Goal: Information Seeking & Learning: Learn about a topic

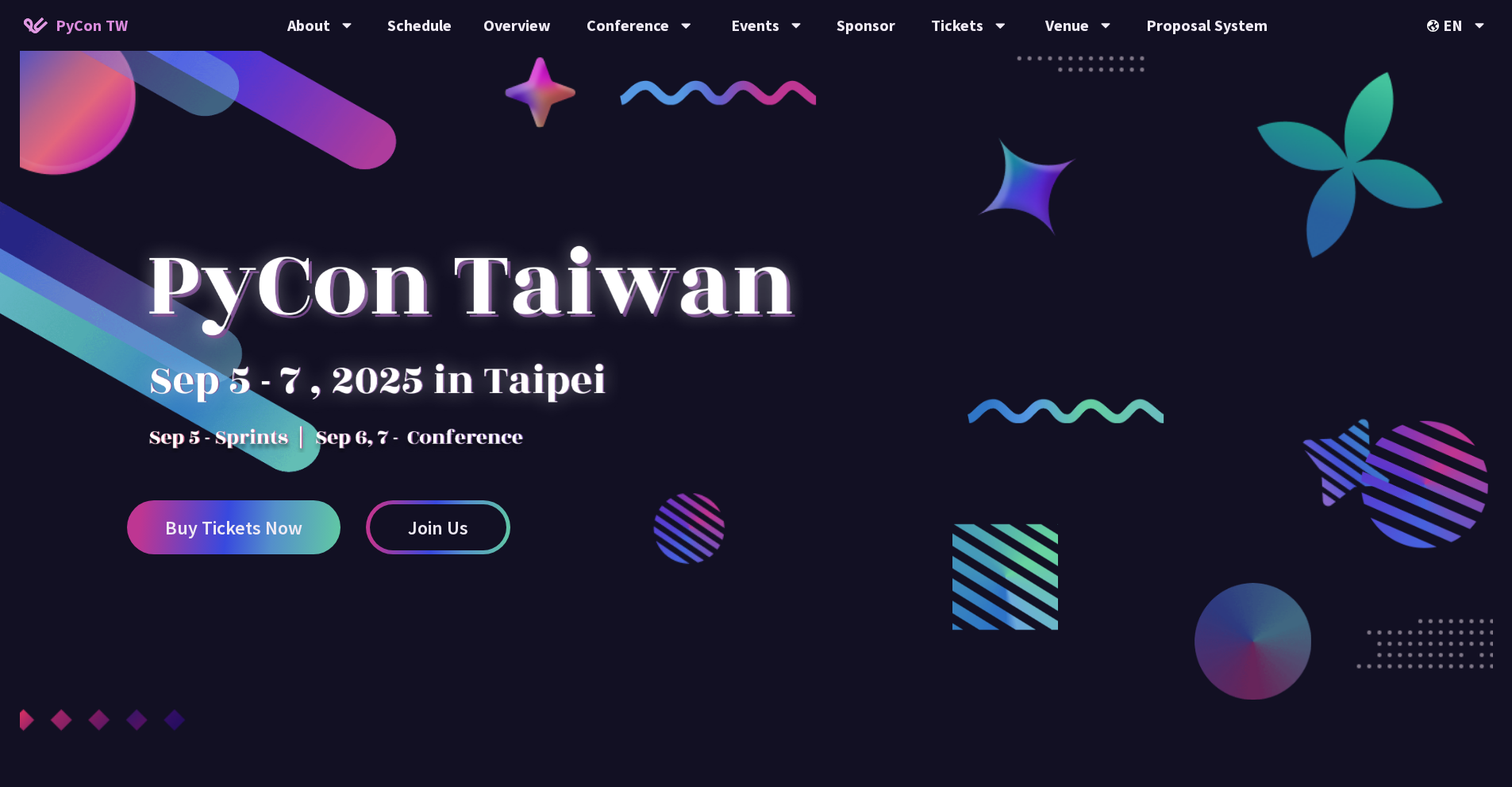
drag, startPoint x: 155, startPoint y: 282, endPoint x: 381, endPoint y: 272, distance: 226.2
click at [381, 272] on div at bounding box center [469, 313] width 686 height 278
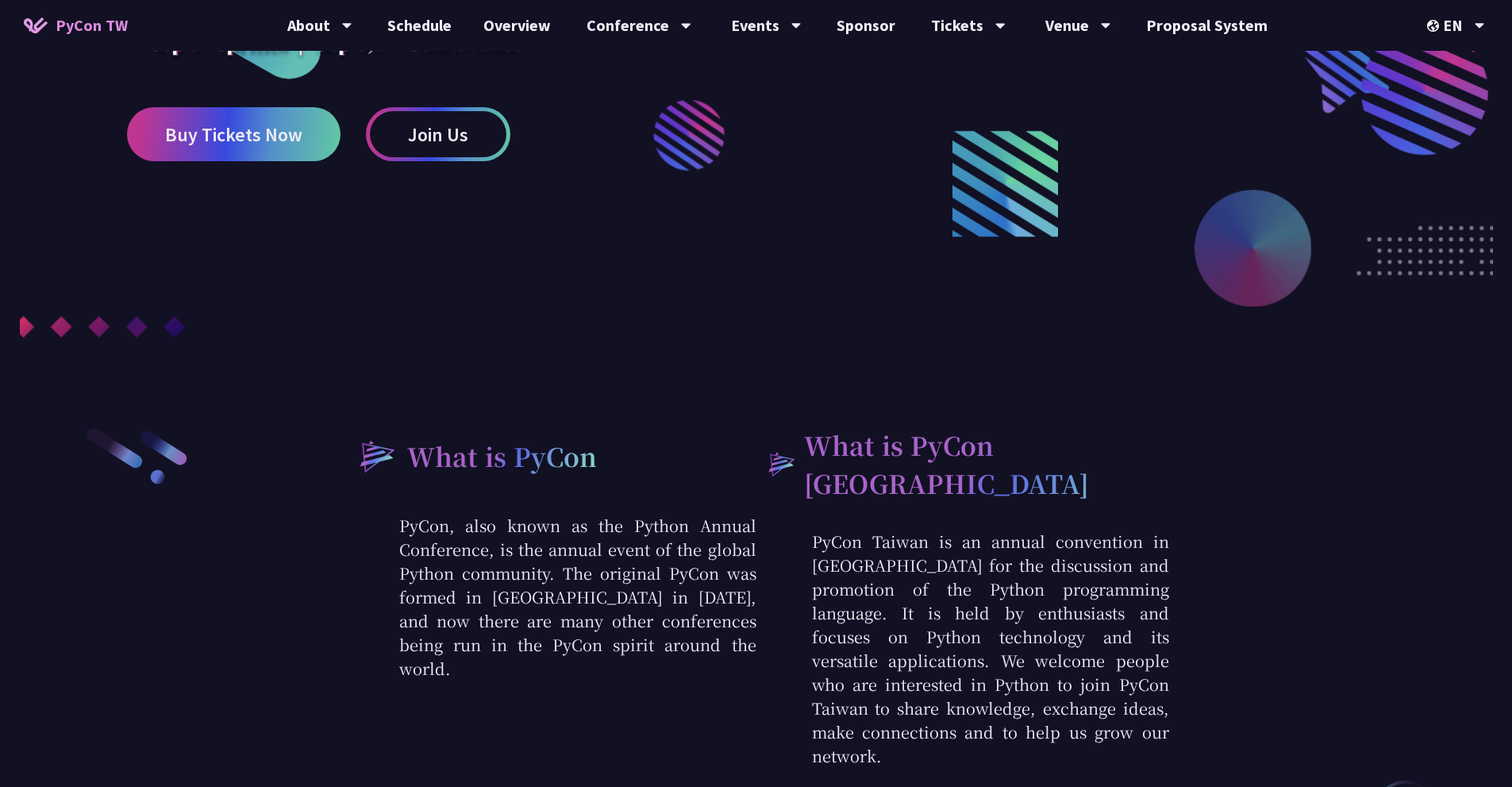
scroll to position [397, 0]
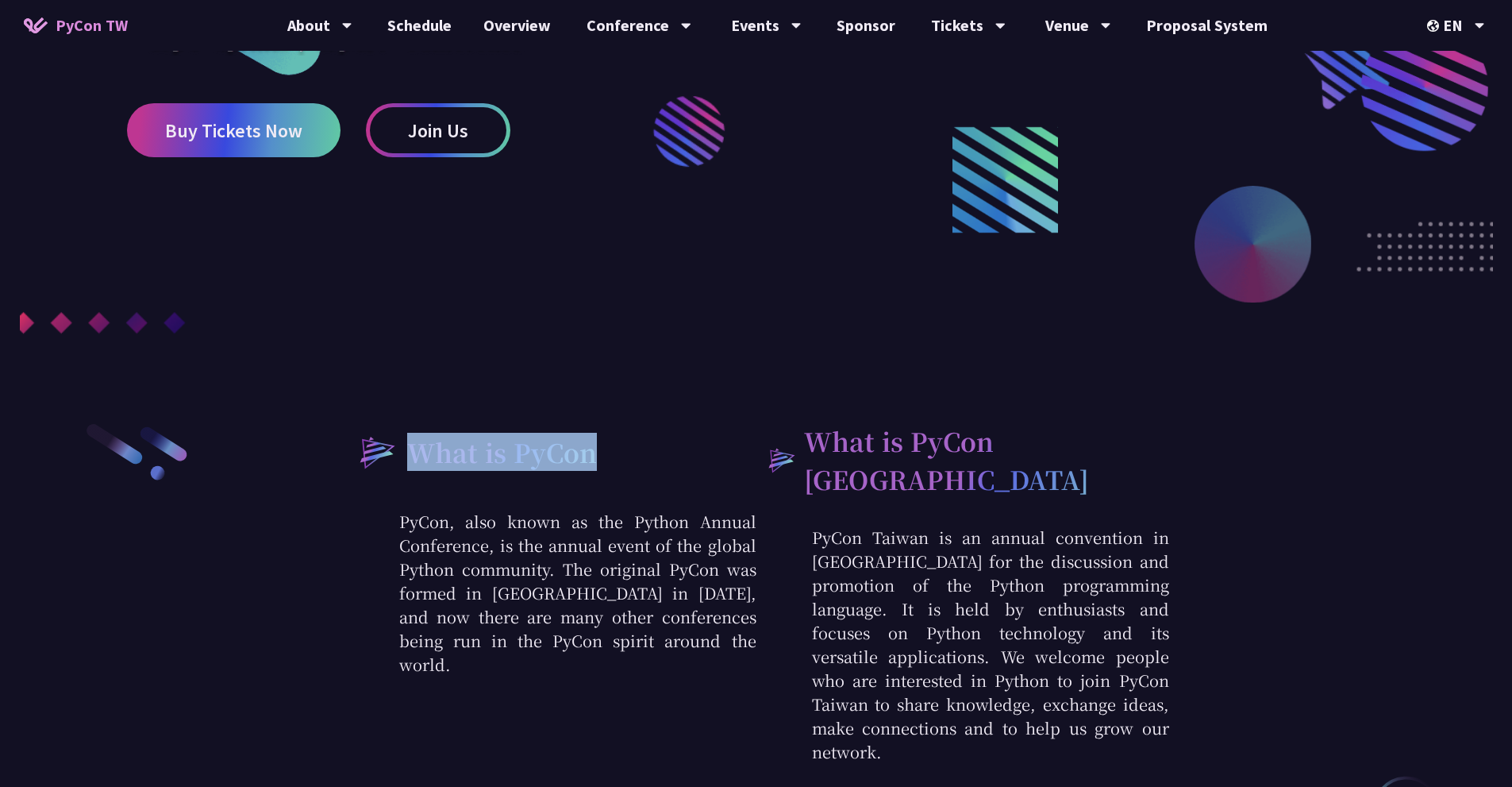
drag, startPoint x: 409, startPoint y: 461, endPoint x: 605, endPoint y: 451, distance: 196.3
click at [605, 451] on div "What is PyCon" at bounding box center [549, 452] width 413 height 60
click at [848, 531] on p "PyCon Taiwan is an annual convention in [GEOGRAPHIC_DATA] for the discussion an…" at bounding box center [963, 644] width 413 height 238
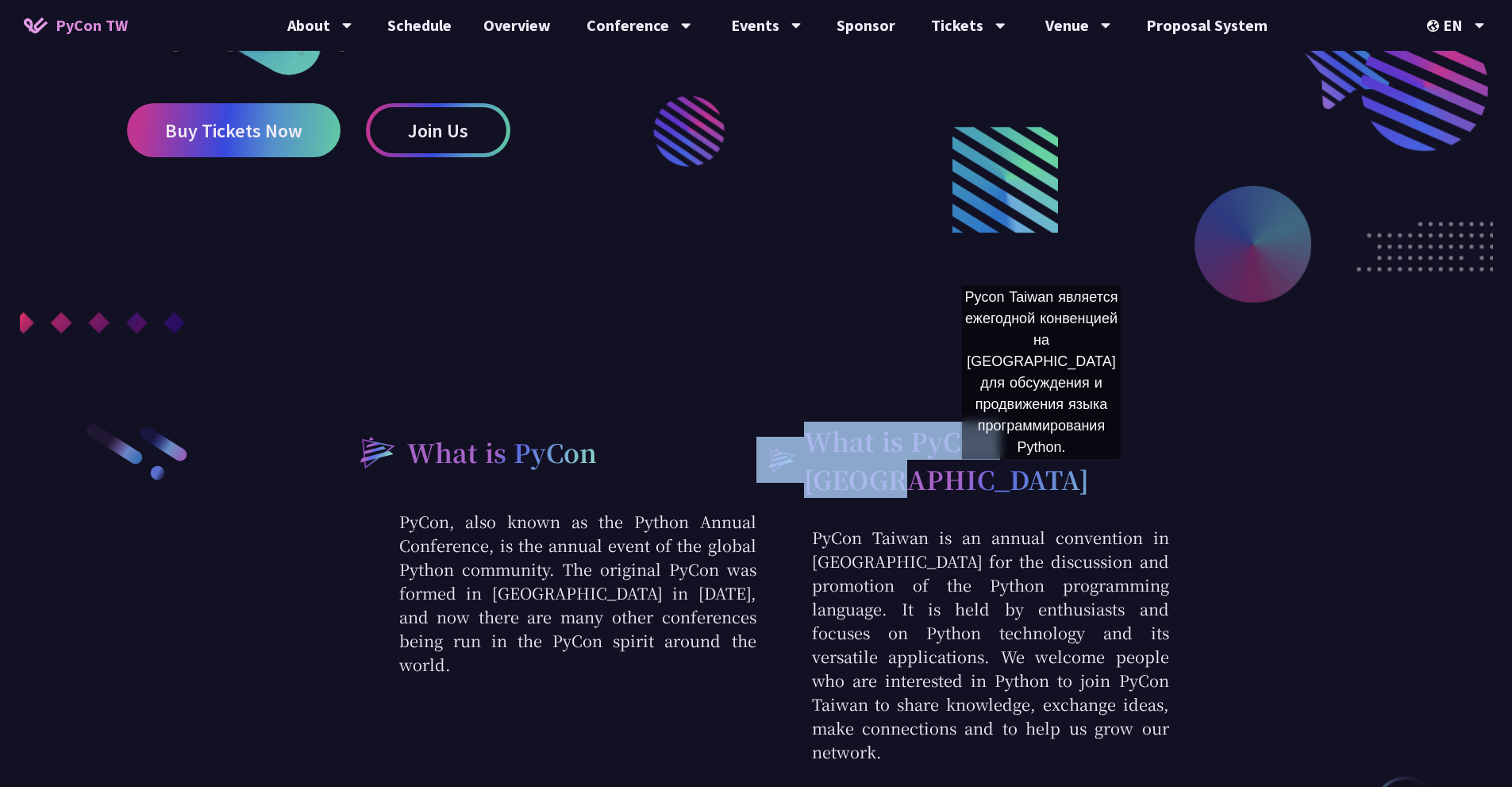
drag, startPoint x: 1220, startPoint y: 477, endPoint x: 788, endPoint y: 455, distance: 432.6
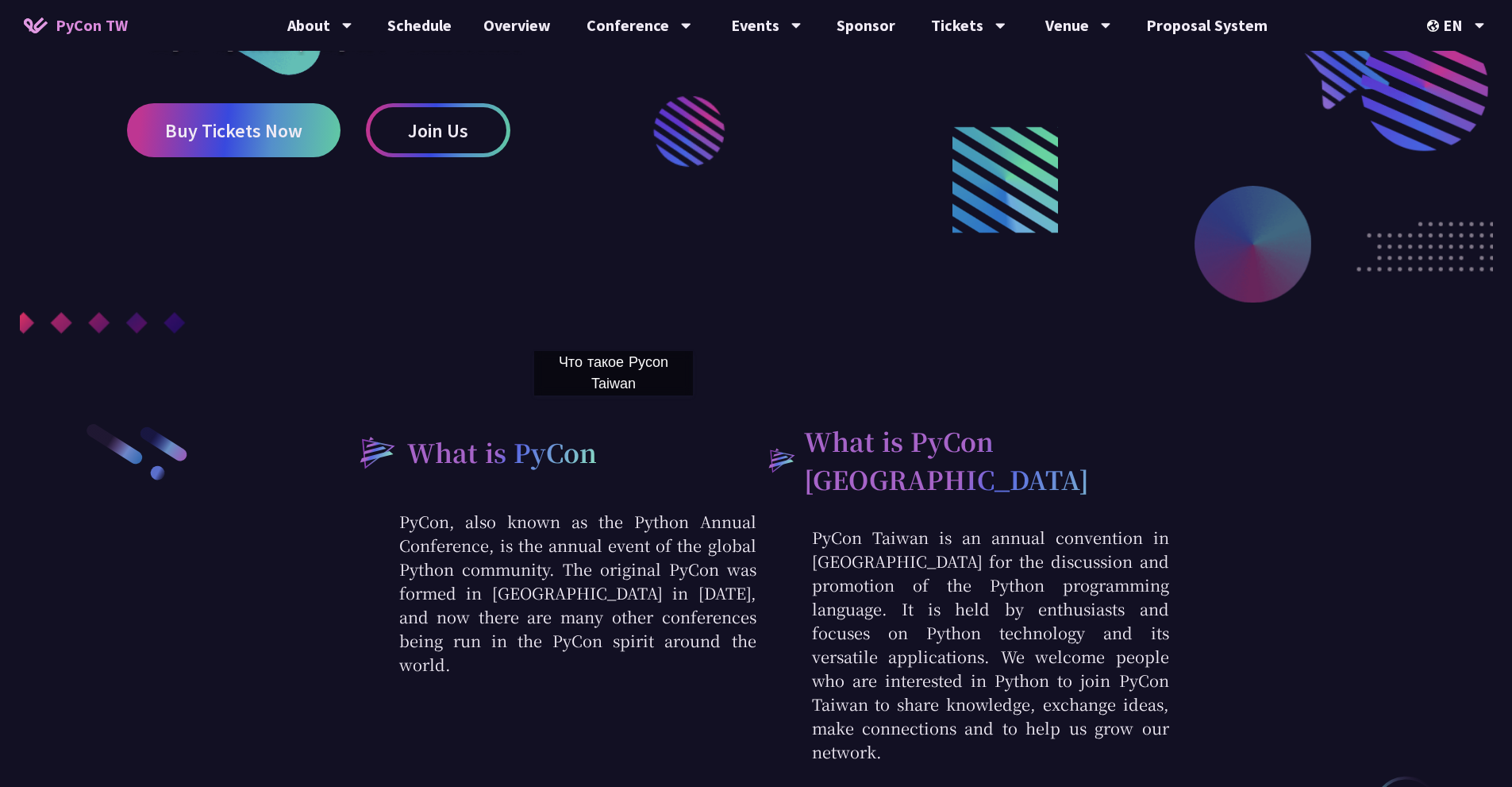
click at [614, 412] on div at bounding box center [756, 68] width 1512 height 740
click at [516, 375] on div at bounding box center [756, 68] width 1512 height 740
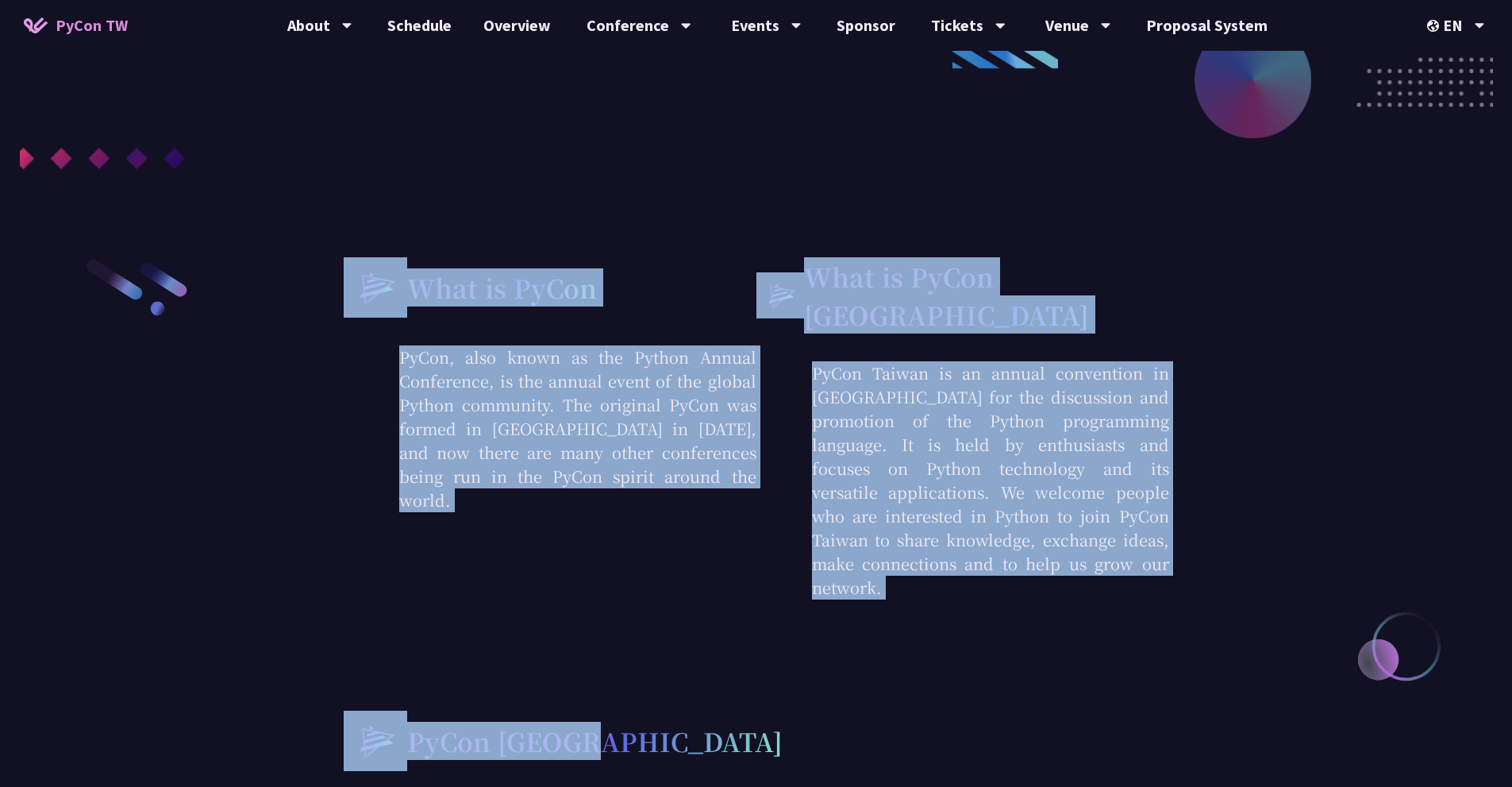
scroll to position [556, 0]
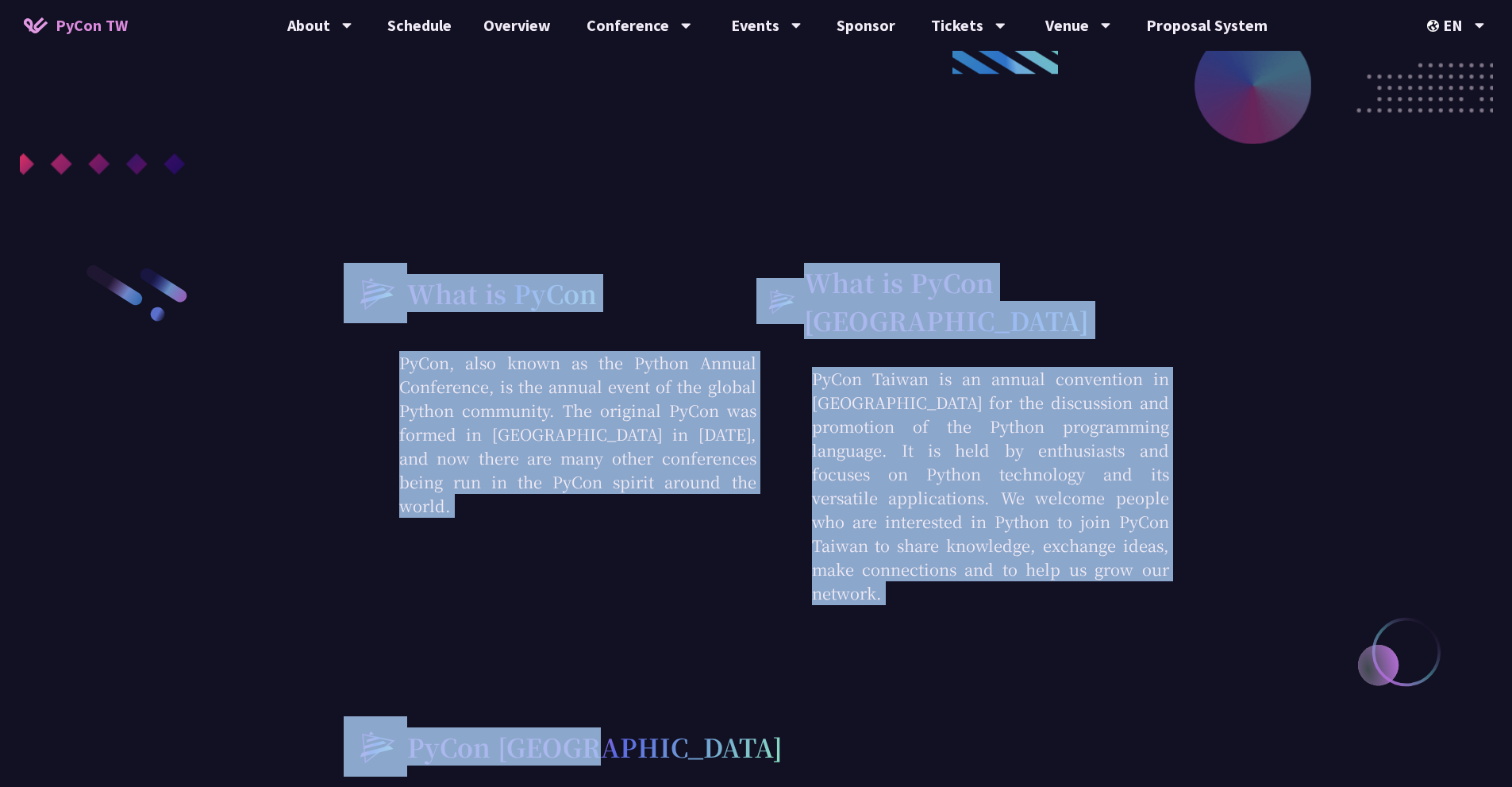
drag, startPoint x: 321, startPoint y: 434, endPoint x: 999, endPoint y: 576, distance: 692.7
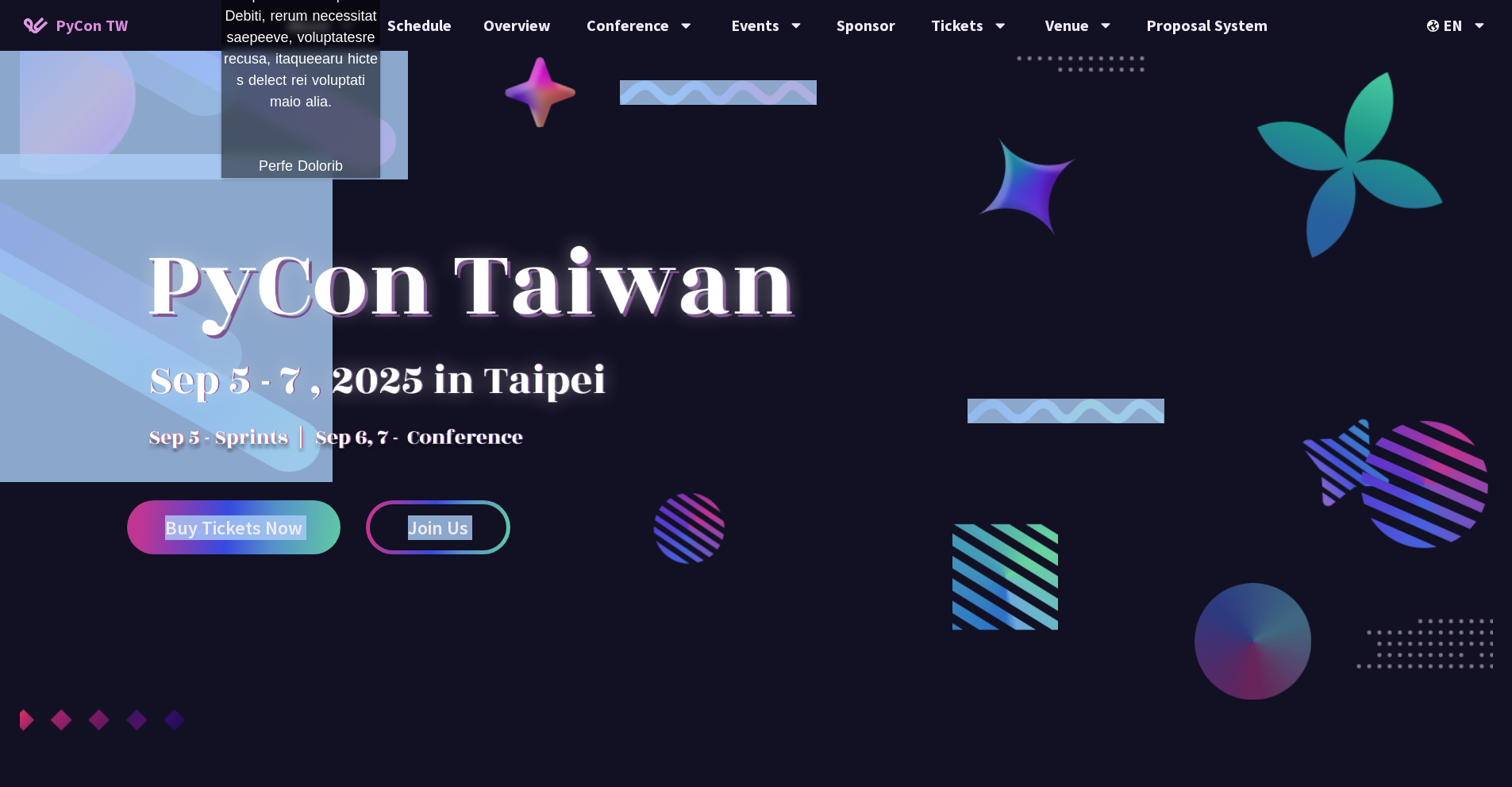
click at [501, 201] on div at bounding box center [469, 313] width 686 height 278
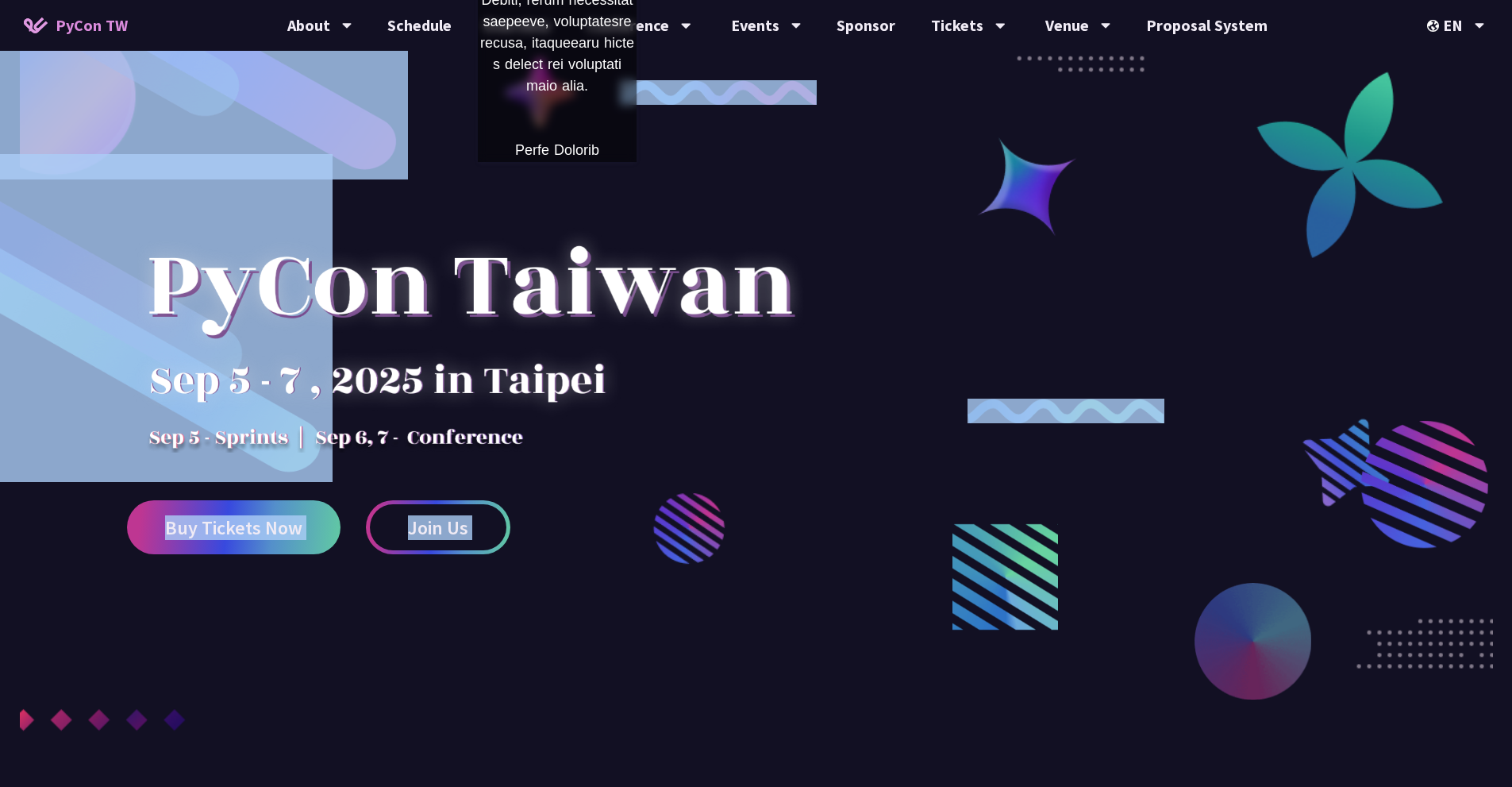
click at [557, 178] on div at bounding box center [469, 313] width 686 height 278
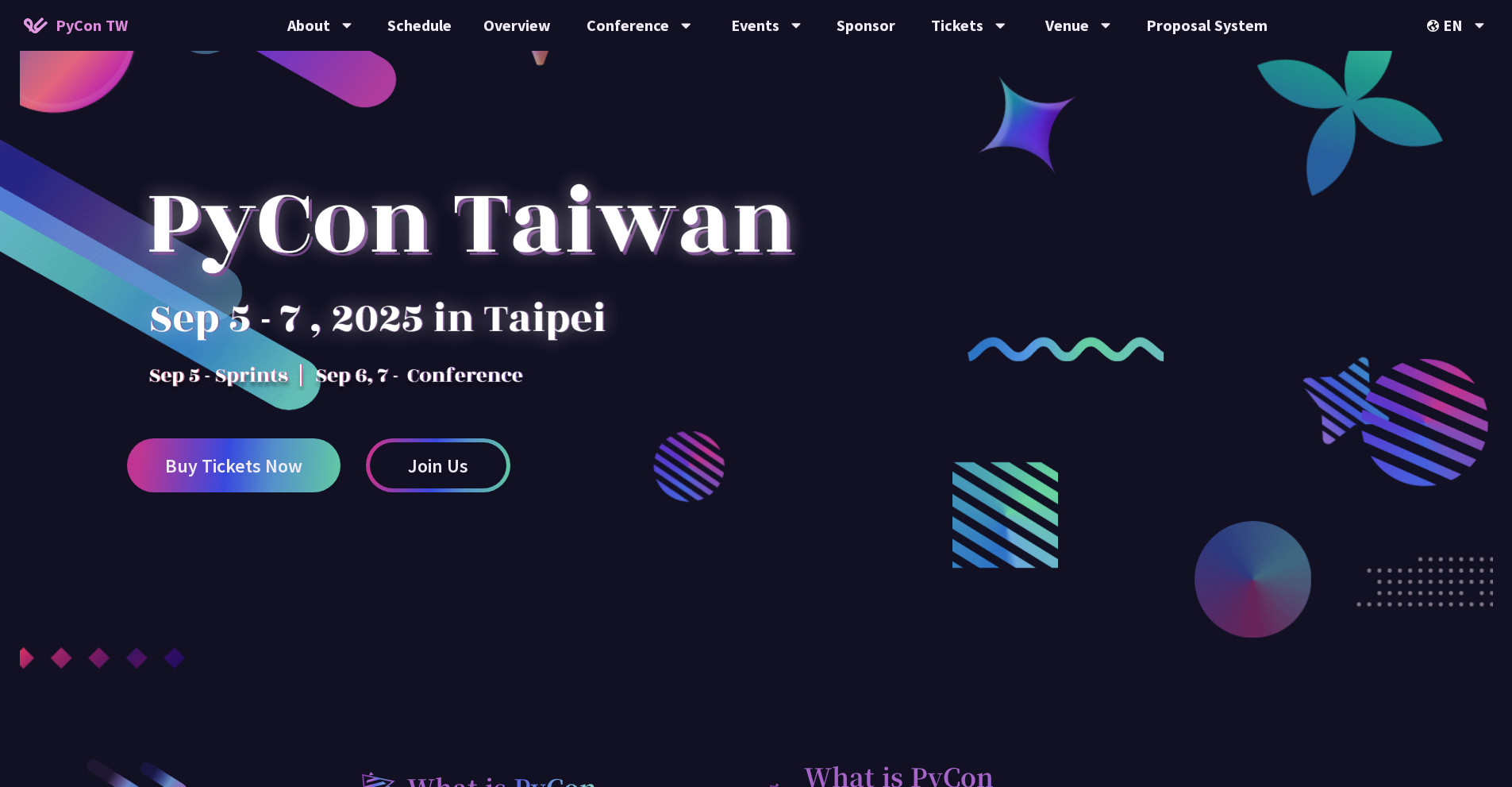
scroll to position [238, 0]
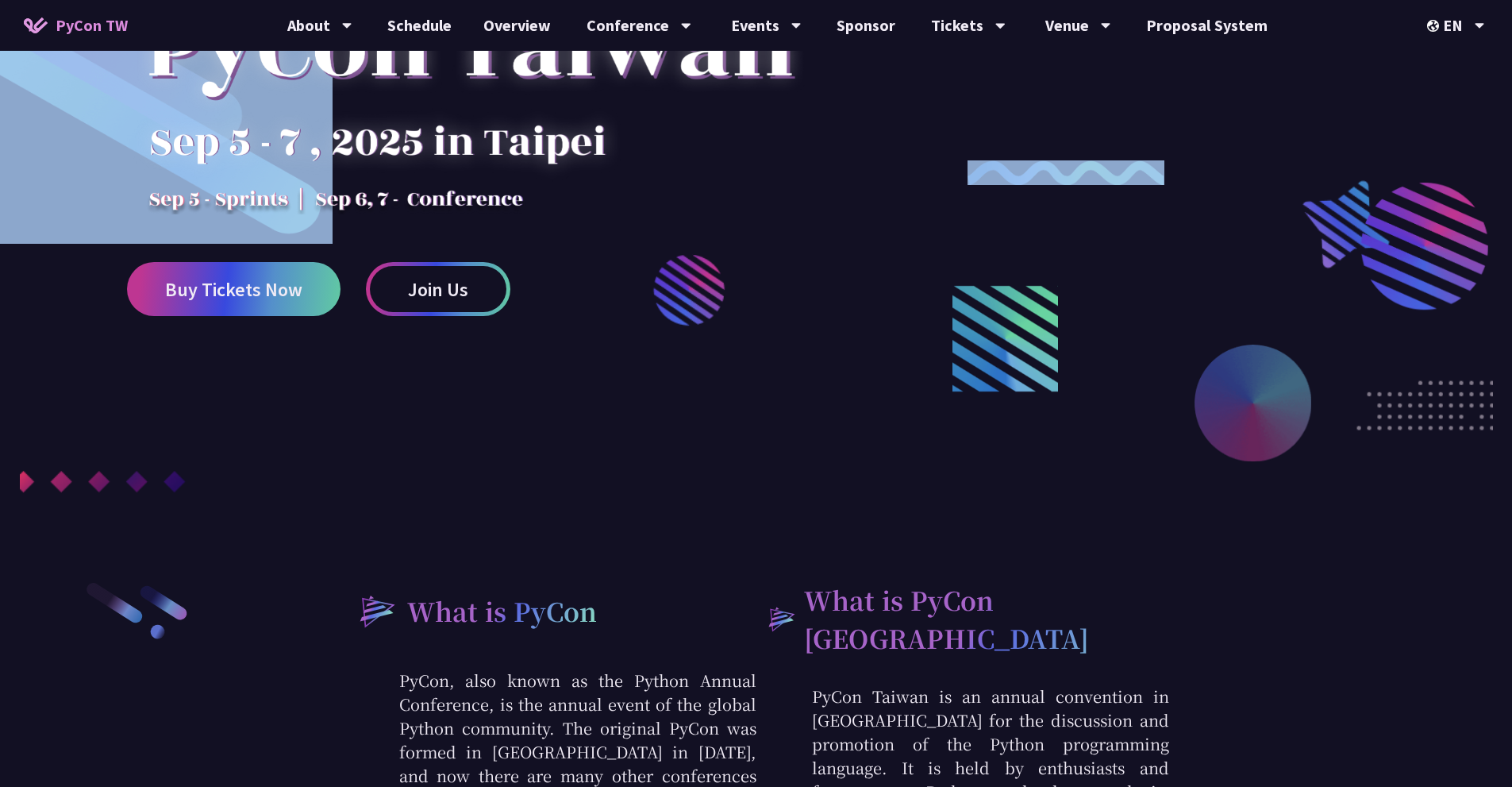
drag, startPoint x: 664, startPoint y: 319, endPoint x: 1052, endPoint y: 355, distance: 389.7
click at [1052, 355] on div at bounding box center [756, 227] width 1512 height 740
click at [860, 452] on div at bounding box center [756, 227] width 1512 height 740
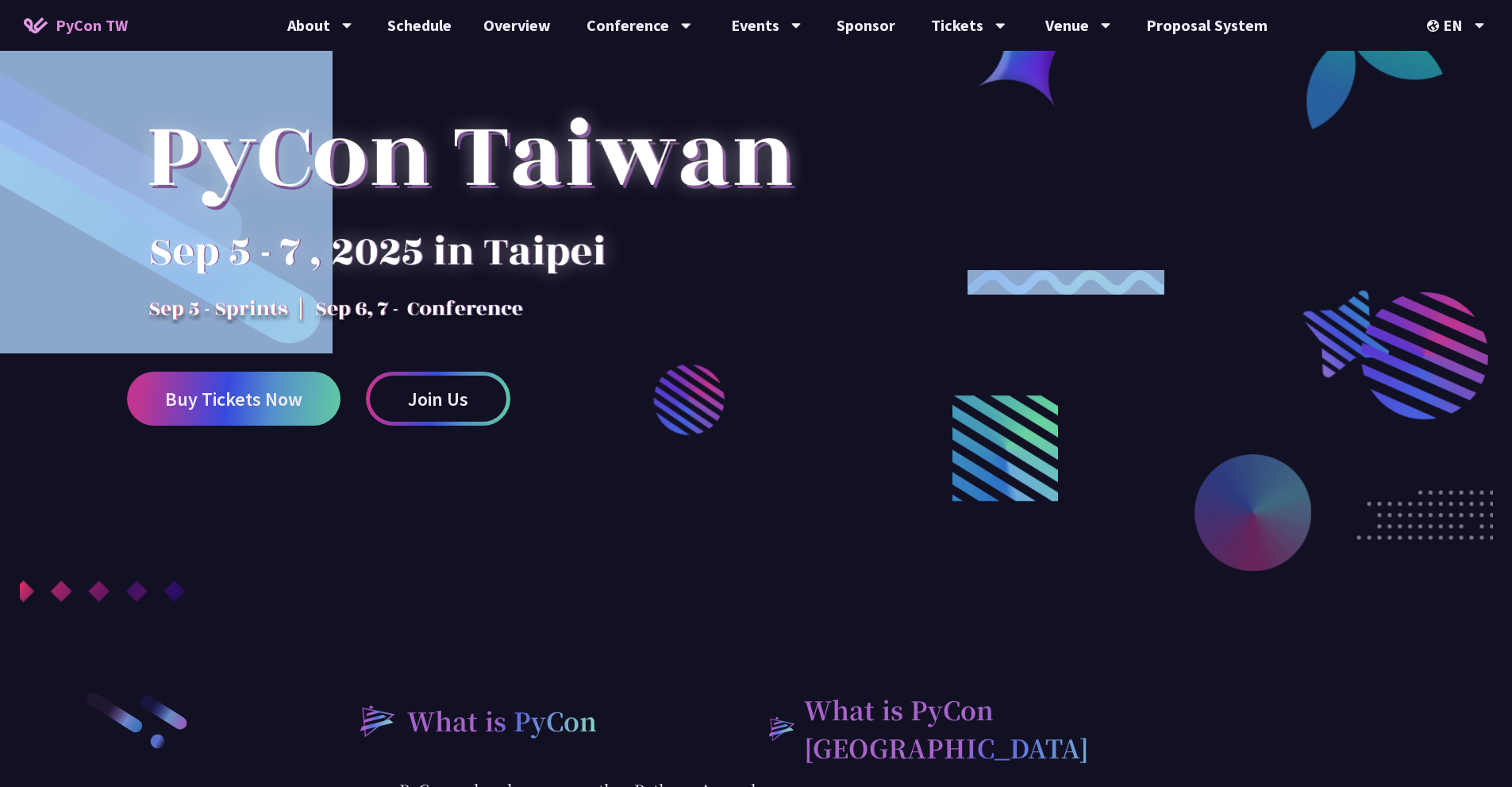
scroll to position [0, 0]
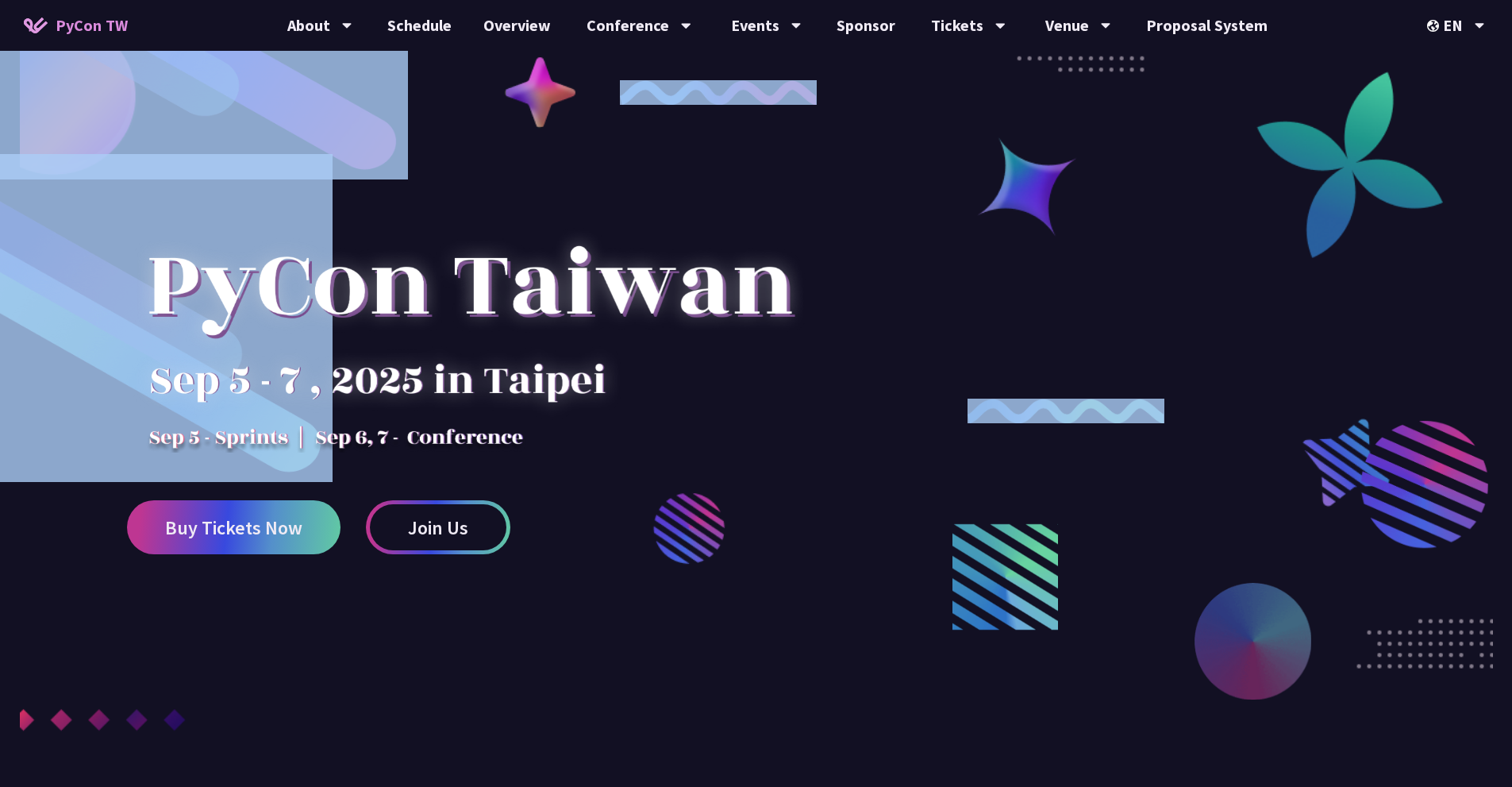
drag, startPoint x: 1389, startPoint y: 572, endPoint x: 619, endPoint y: 213, distance: 849.6
click at [657, 212] on div "Buy Tickets Now Join Us" at bounding box center [756, 370] width 1512 height 740
click at [789, 220] on div at bounding box center [469, 313] width 686 height 278
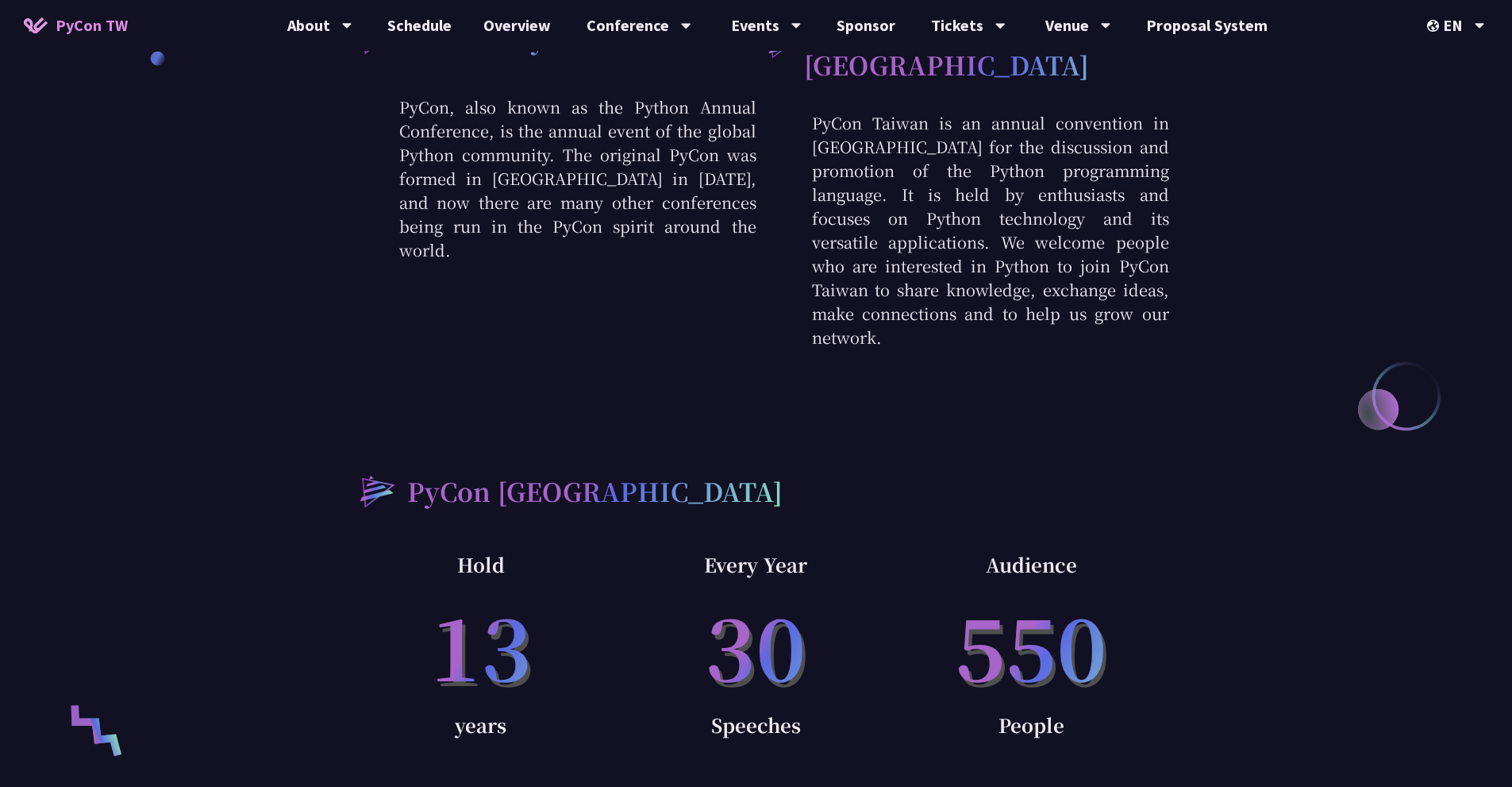
scroll to position [1032, 0]
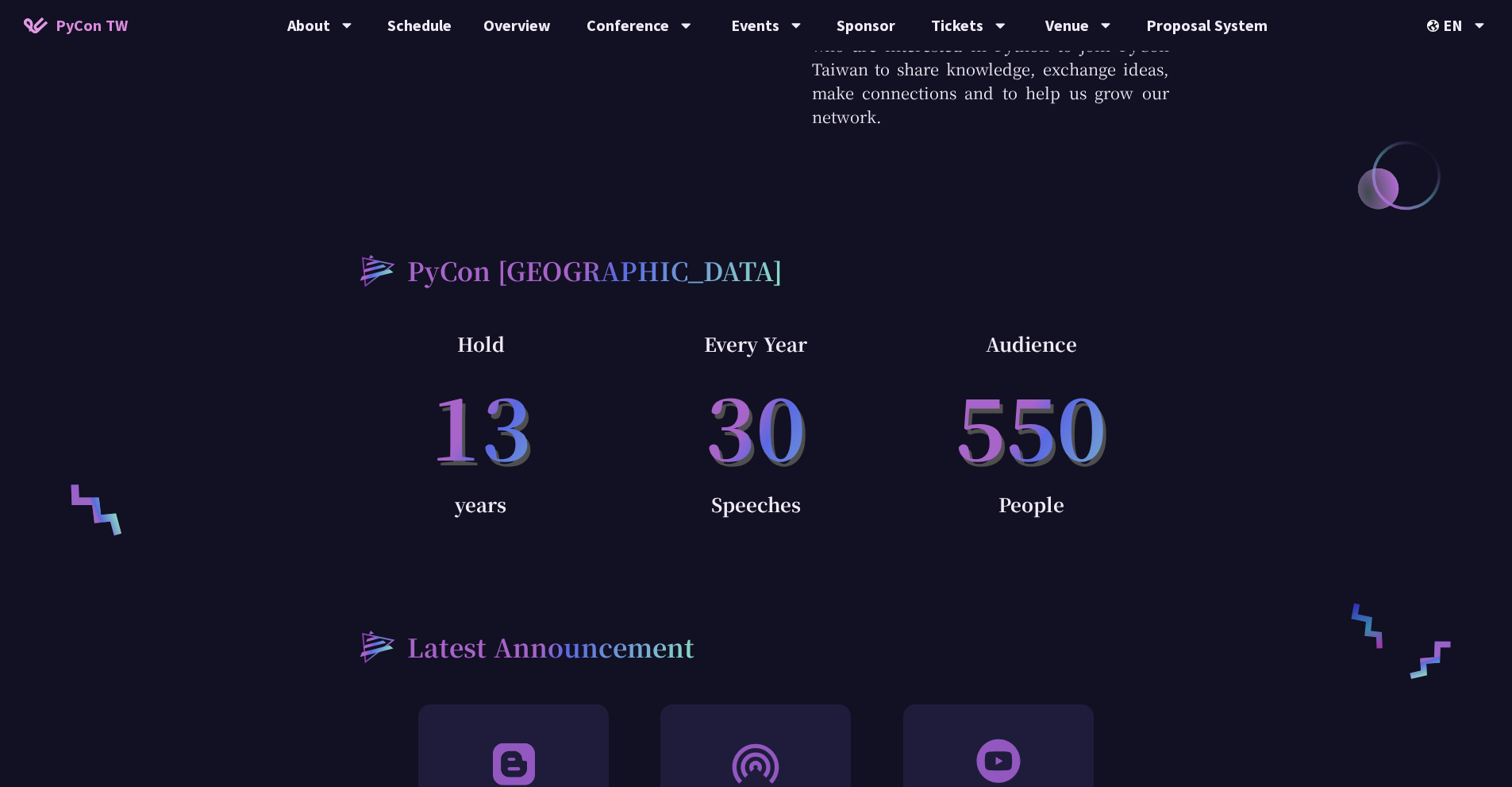
drag, startPoint x: 679, startPoint y: 358, endPoint x: 1362, endPoint y: 479, distance: 693.6
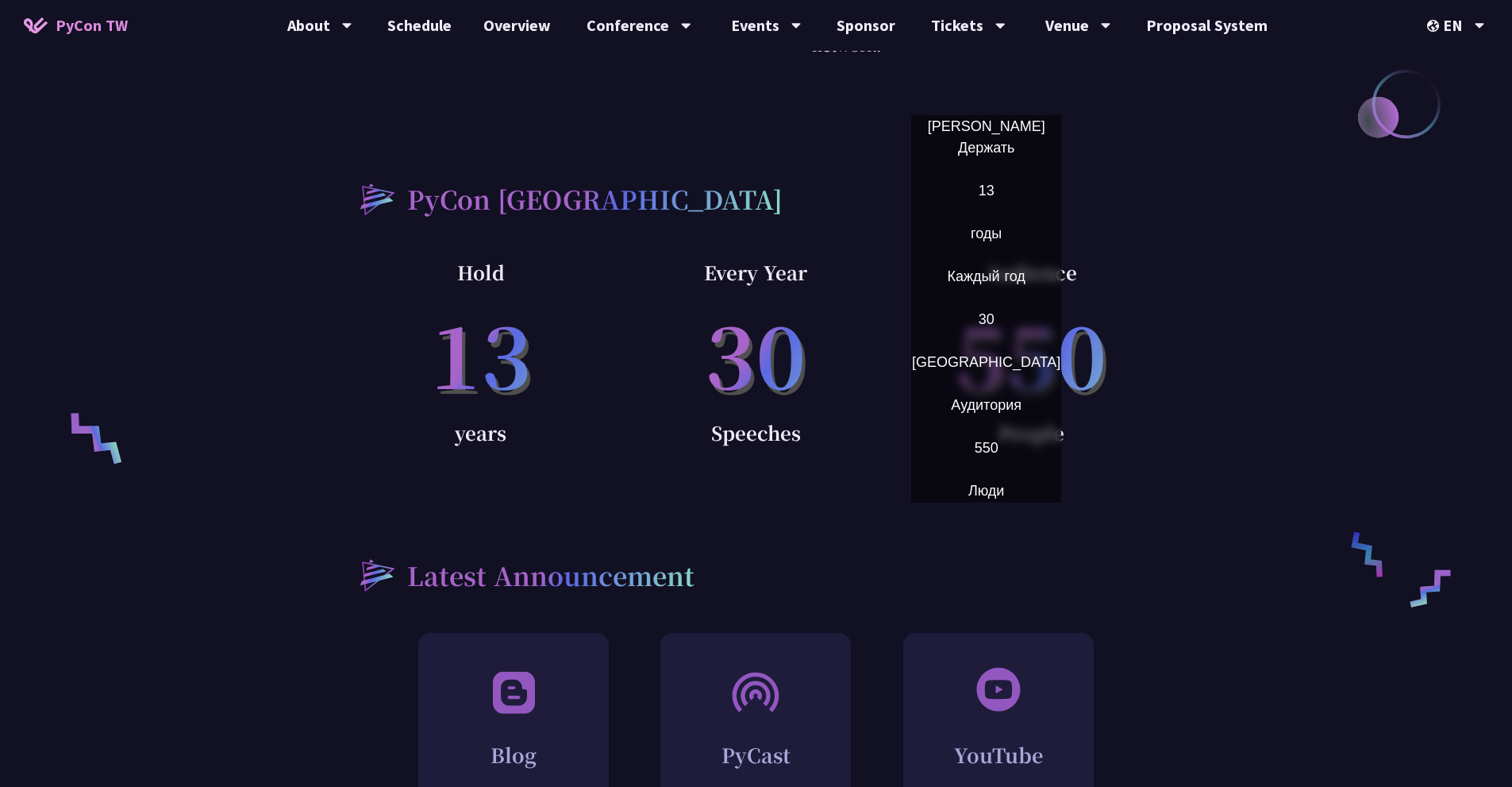
scroll to position [1271, 0]
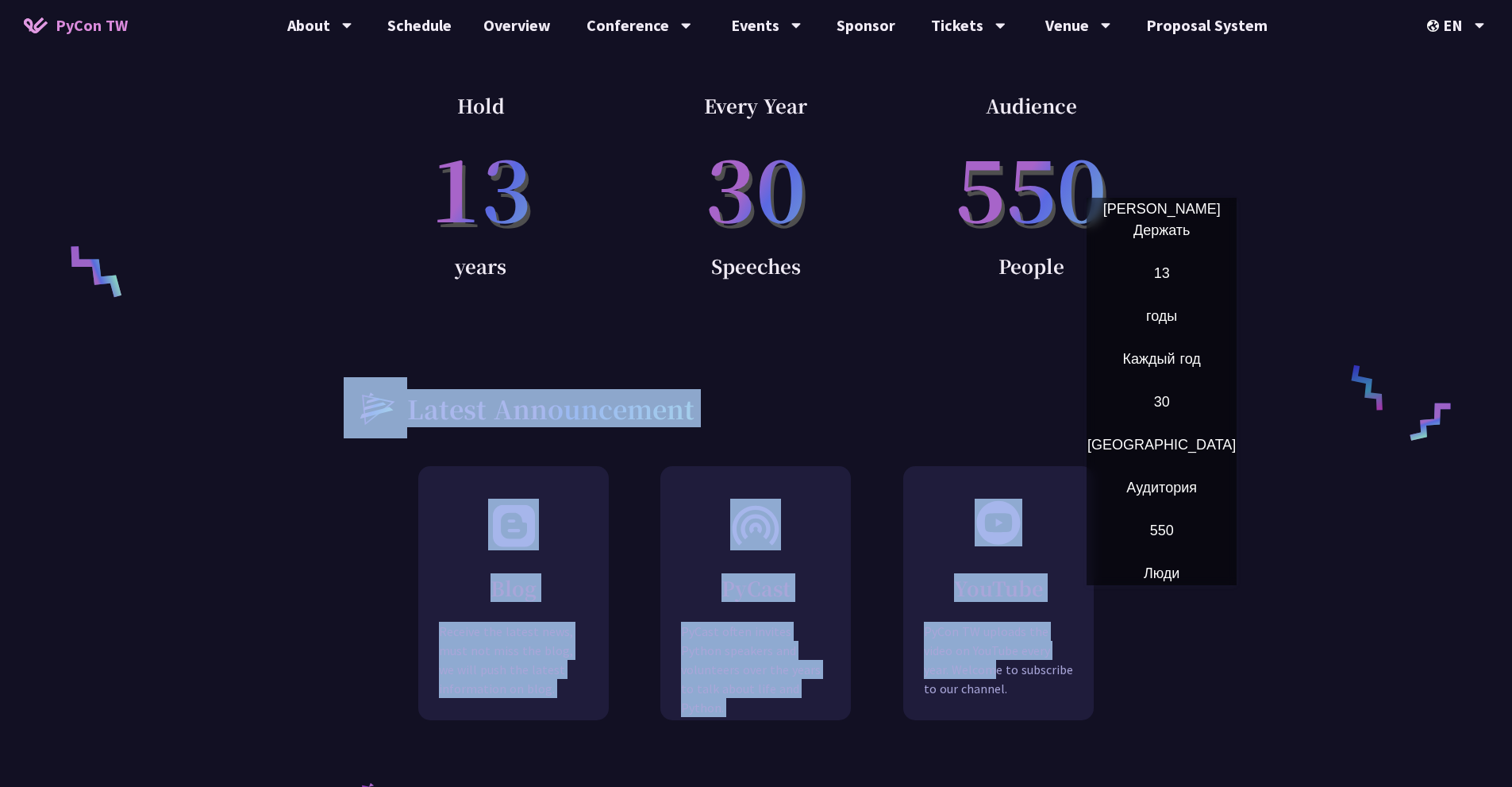
drag, startPoint x: 133, startPoint y: 312, endPoint x: 1151, endPoint y: 603, distance: 1058.8
click at [1151, 603] on div "What is PyCon PyCon, also known as the Python Annual Conference, is the annual …" at bounding box center [756, 724] width 1512 height 2510
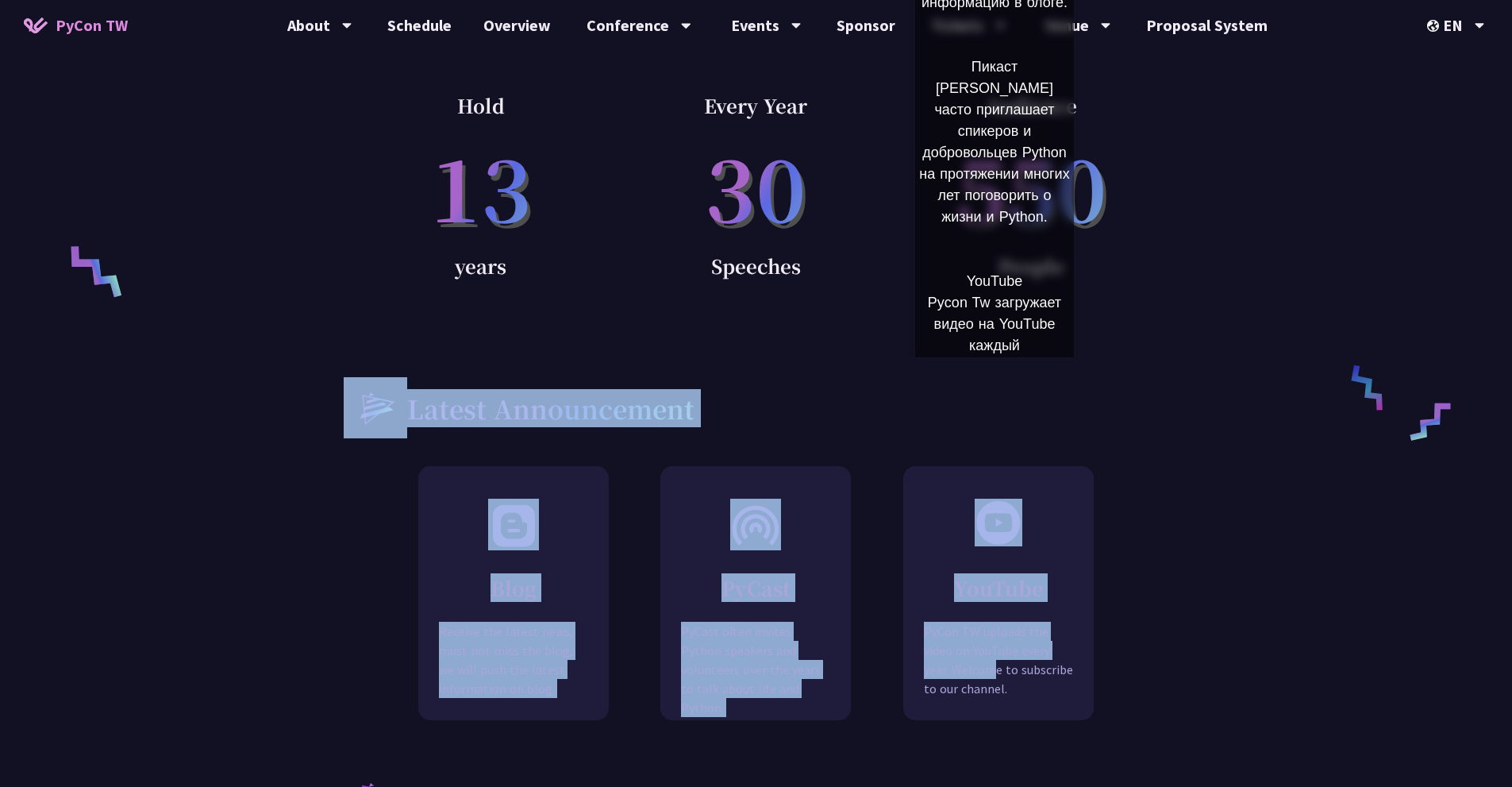
click at [964, 377] on div "Latest Announcement" at bounding box center [756, 407] width 826 height 60
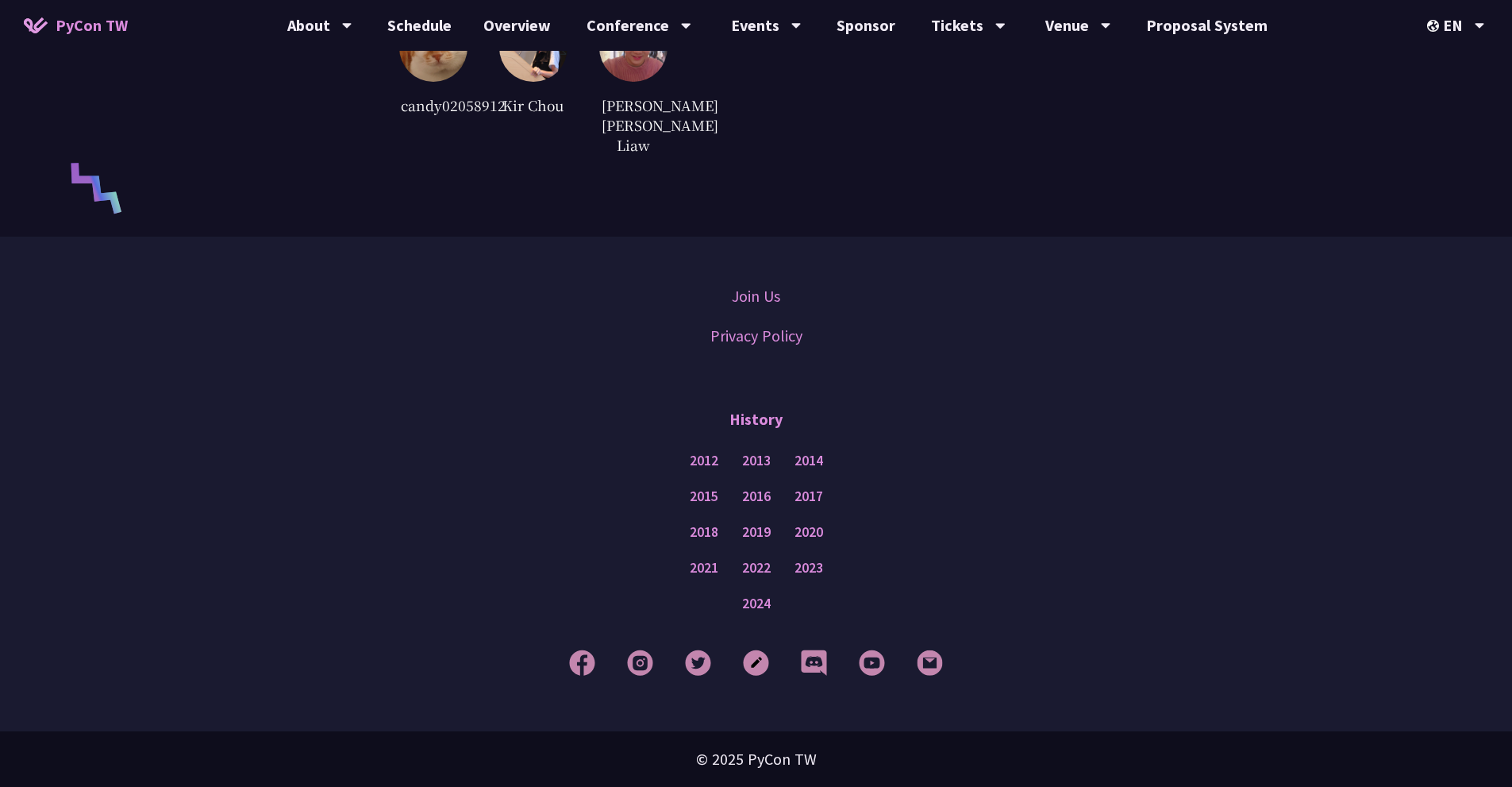
scroll to position [3823, 0]
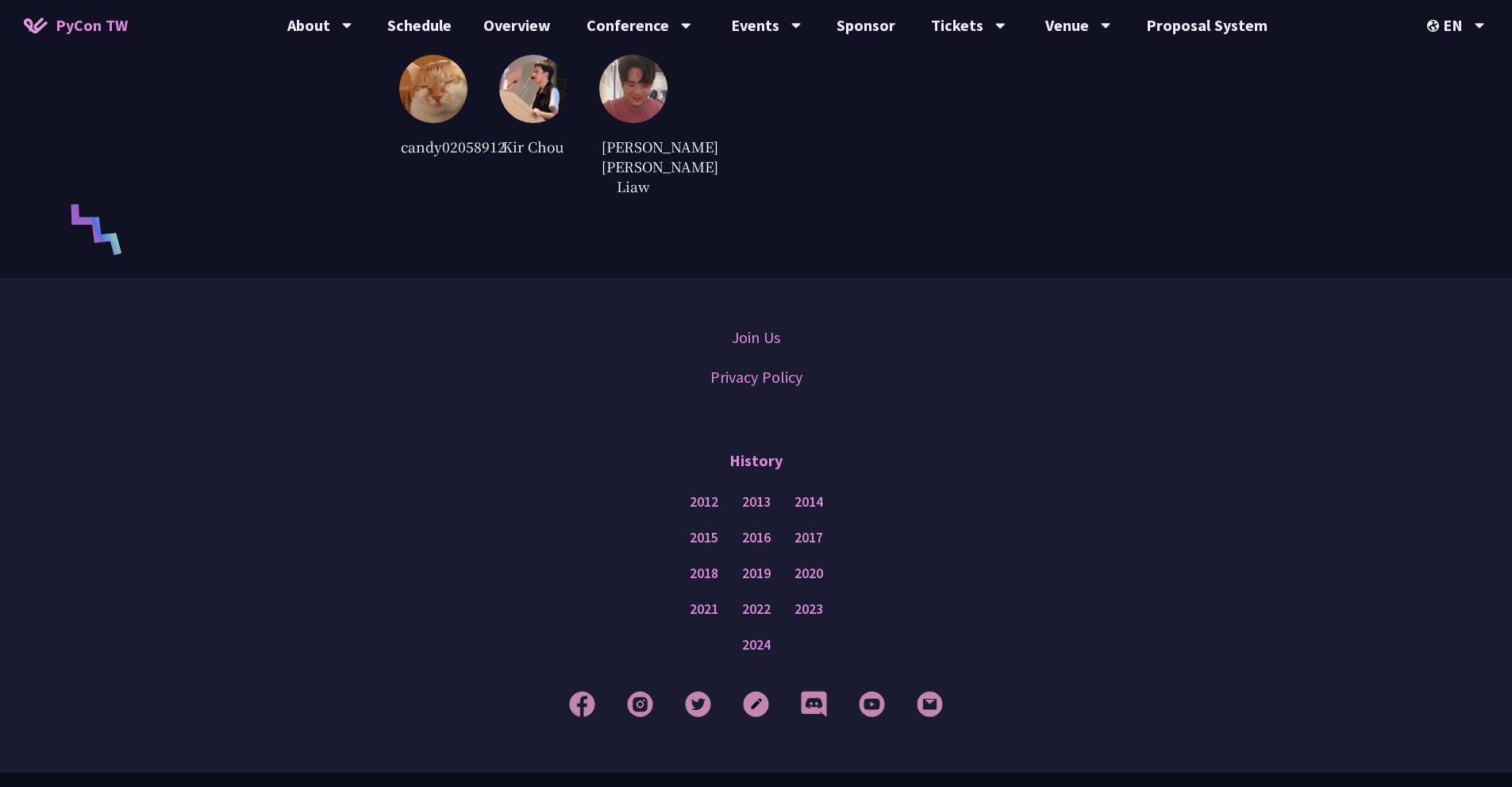
click at [635, 99] on img at bounding box center [633, 88] width 68 height 68
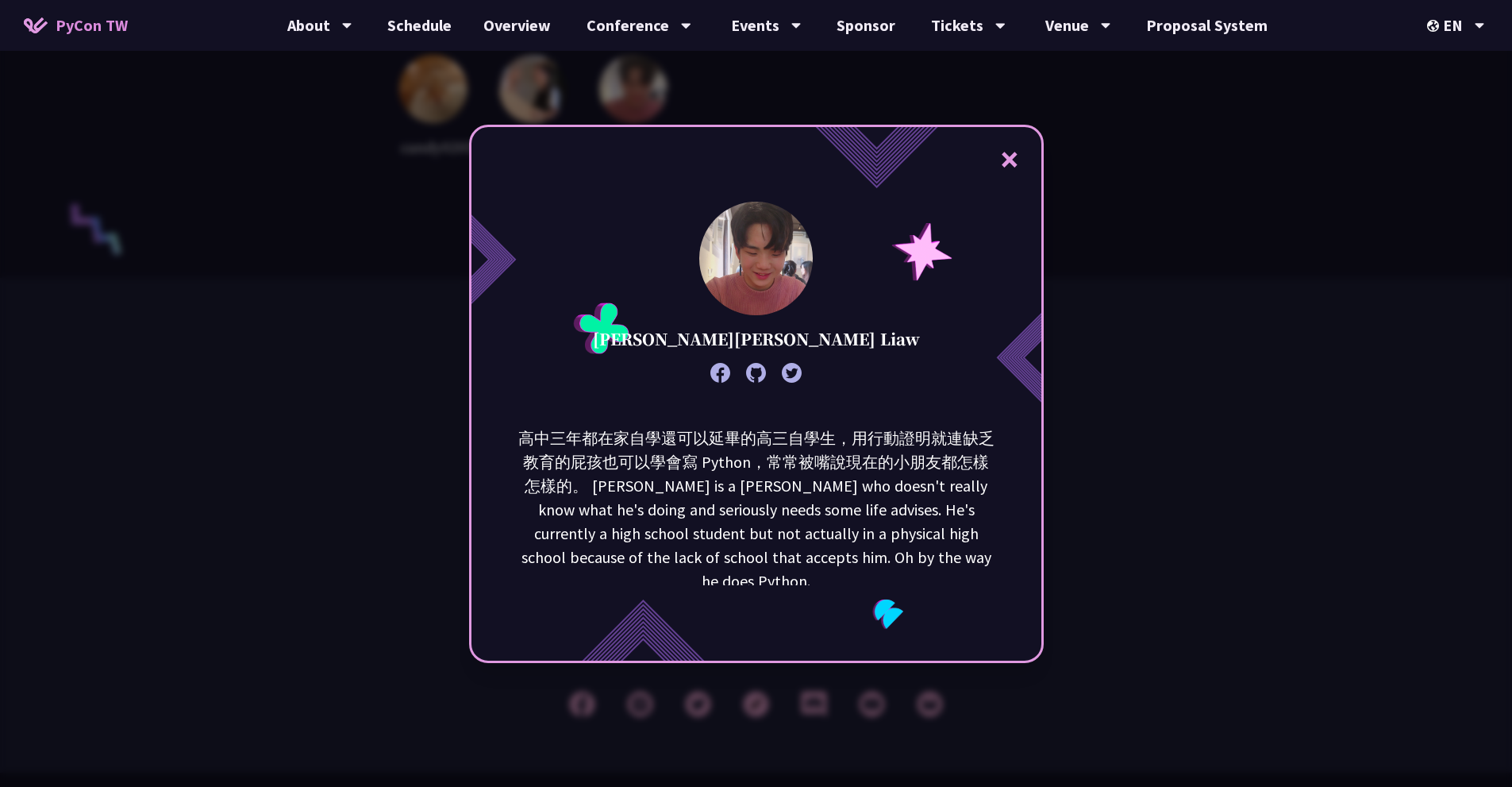
click at [1025, 162] on button "×" at bounding box center [1010, 158] width 47 height 47
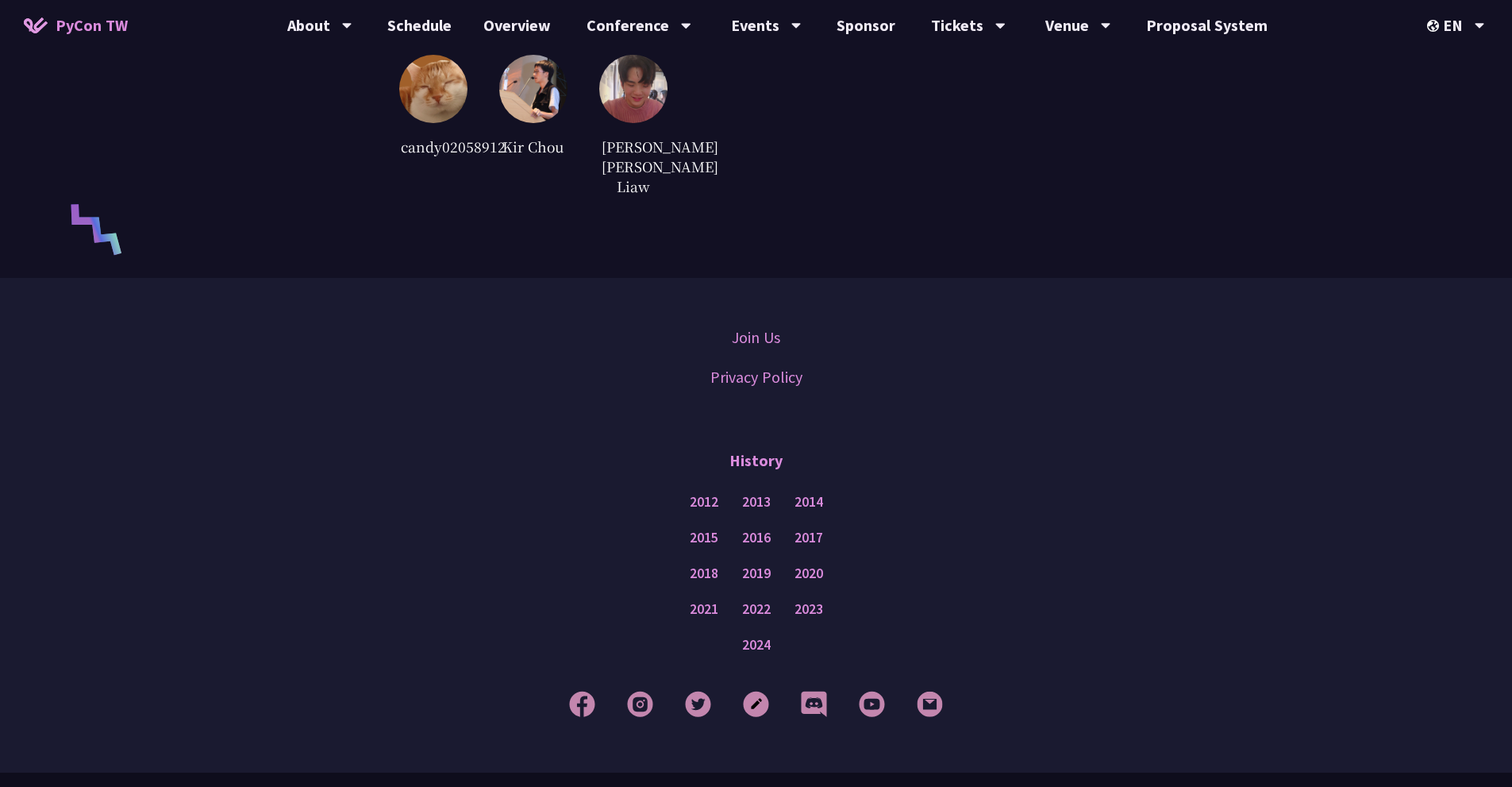
click at [533, 101] on img at bounding box center [533, 88] width 68 height 68
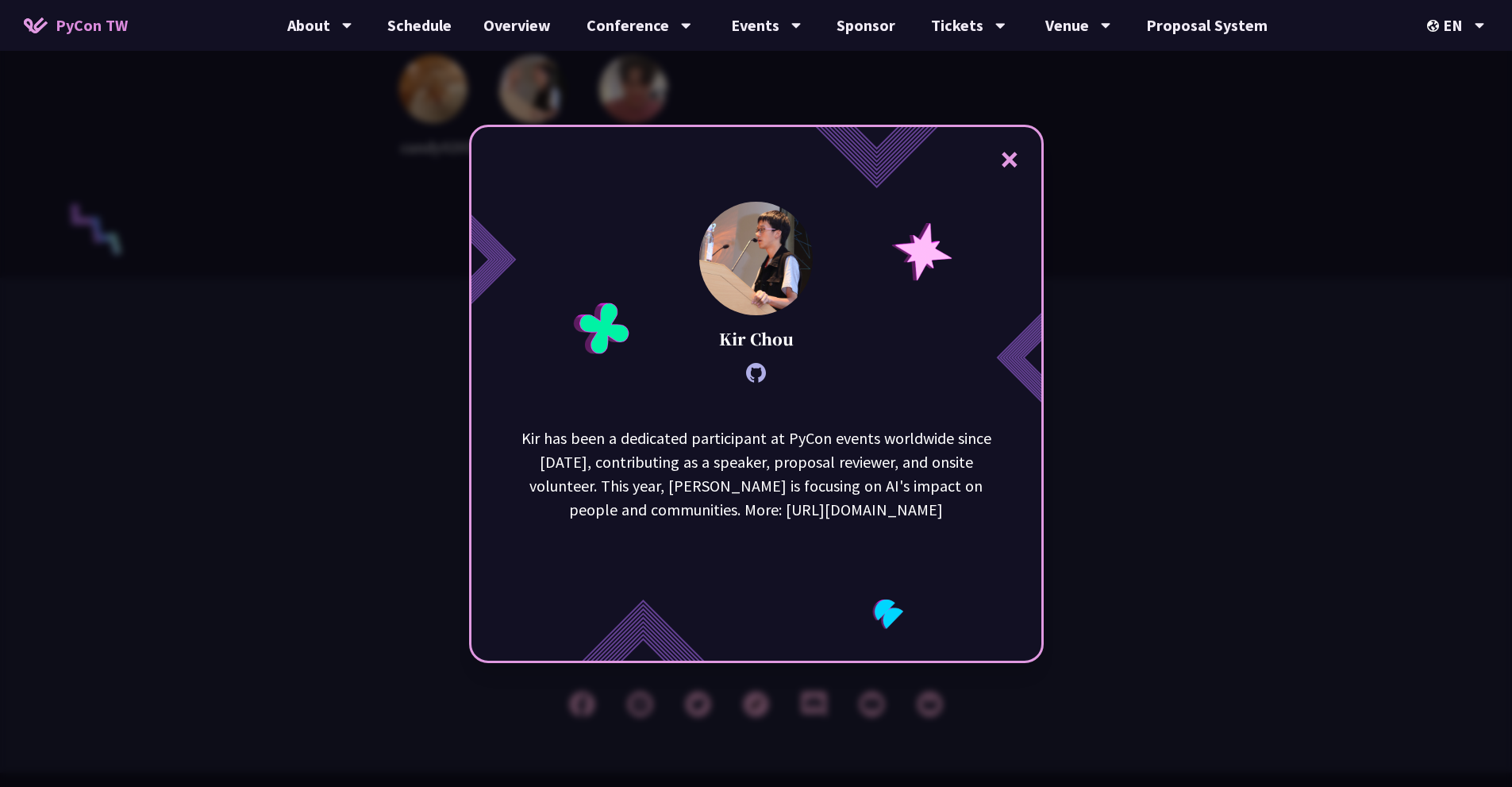
click at [1014, 158] on button "×" at bounding box center [1010, 158] width 47 height 47
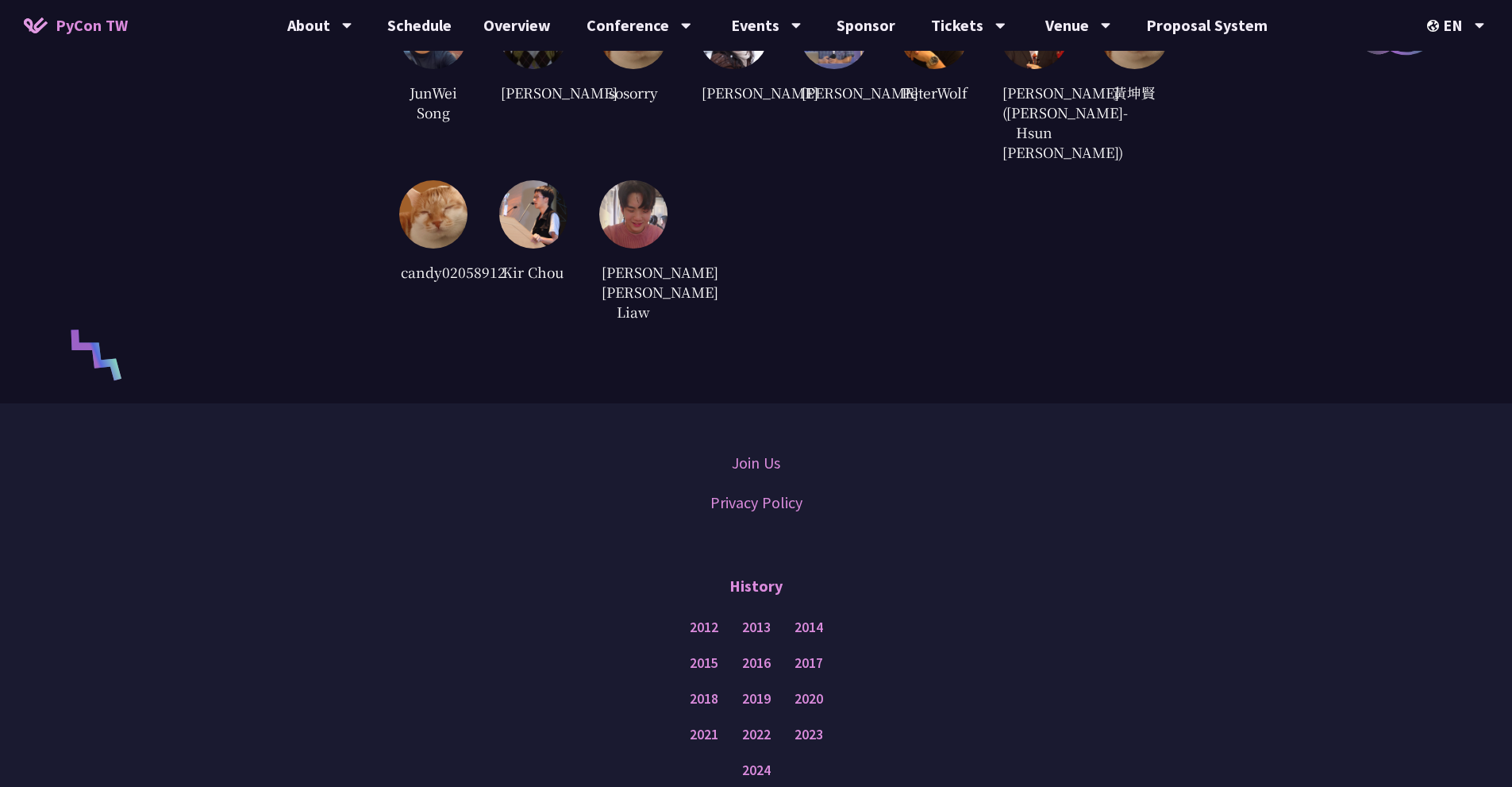
scroll to position [3505, 0]
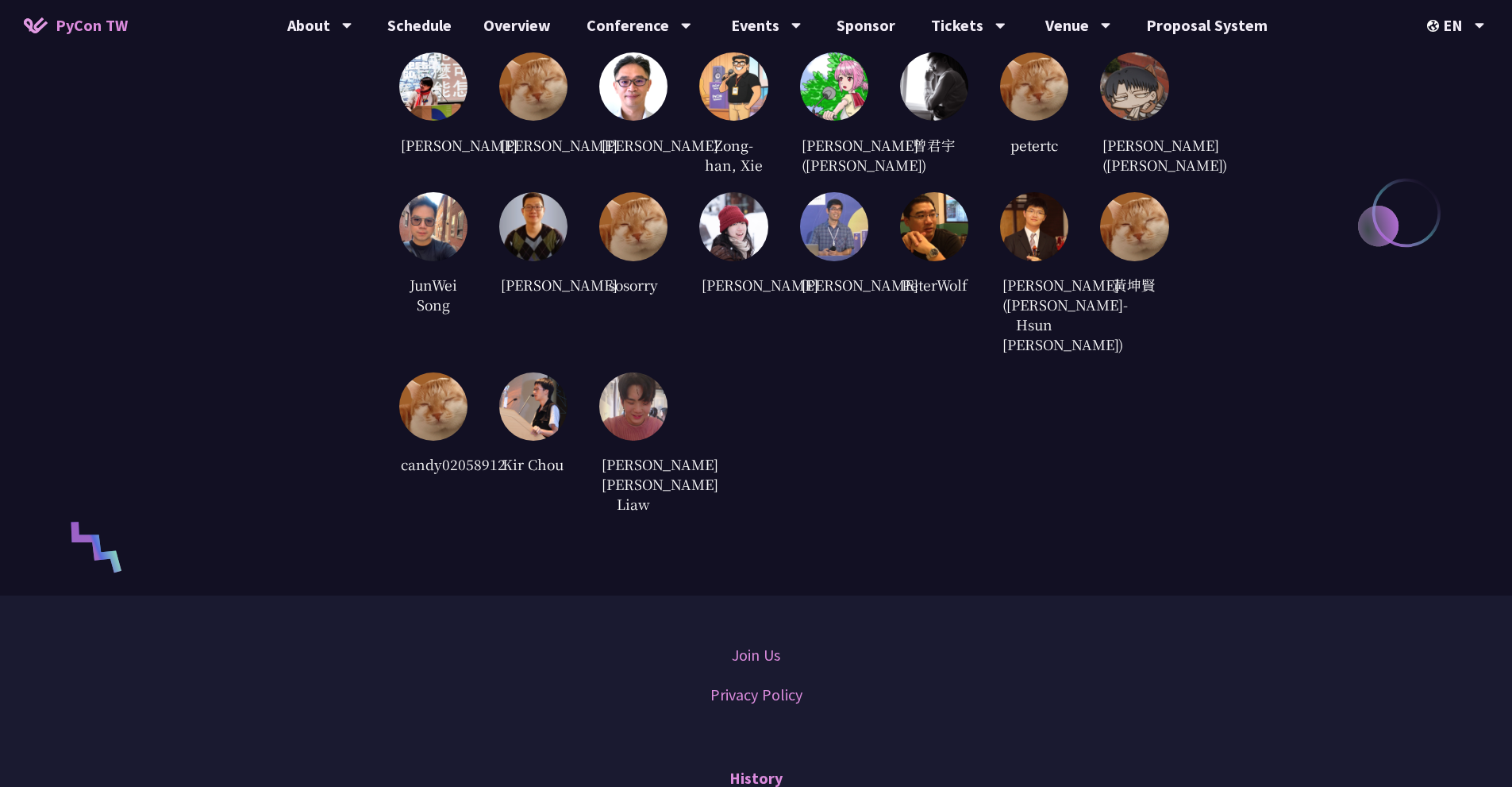
click at [540, 248] on img at bounding box center [533, 226] width 68 height 68
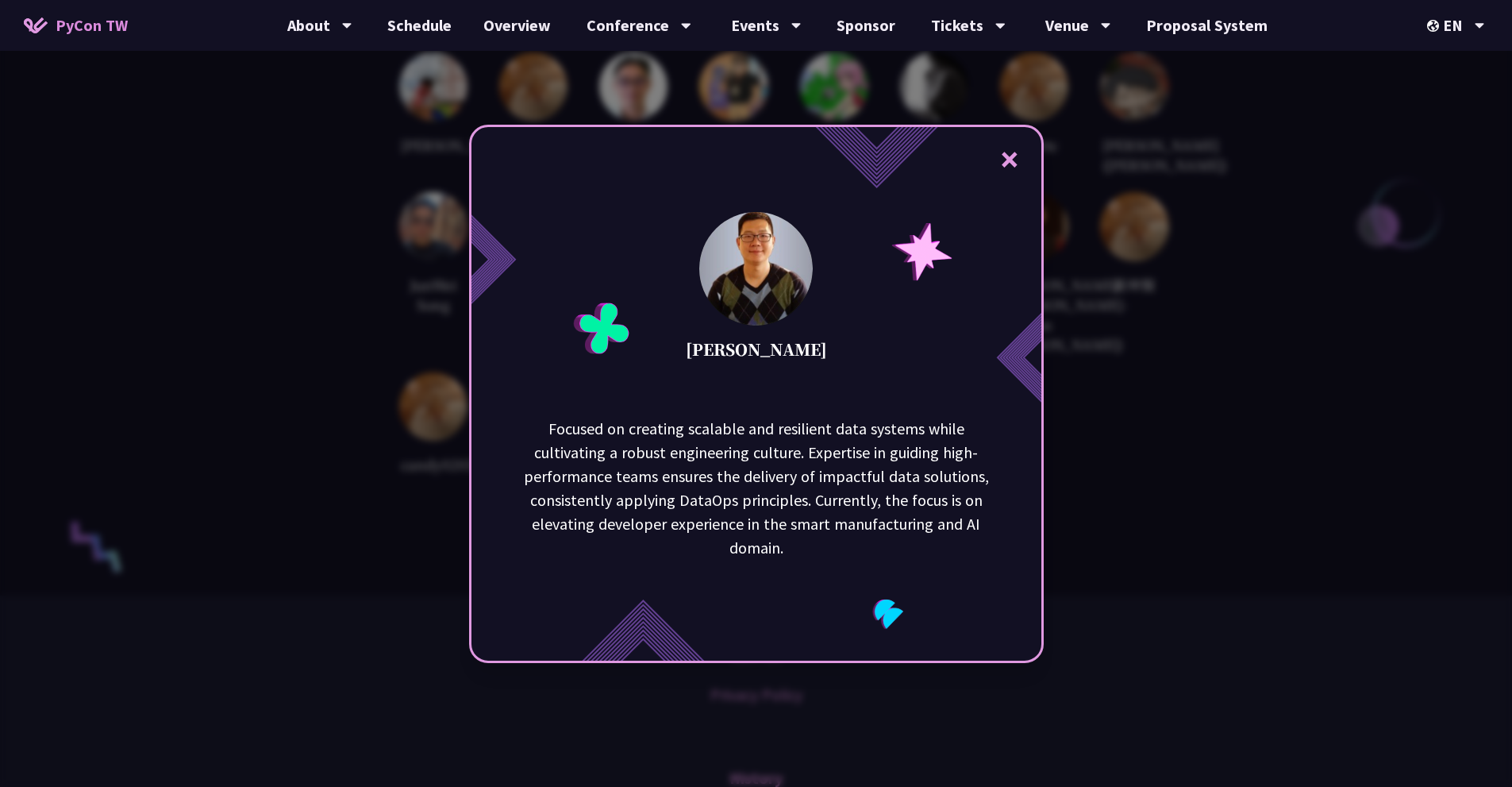
click at [1029, 164] on button "×" at bounding box center [1010, 158] width 47 height 47
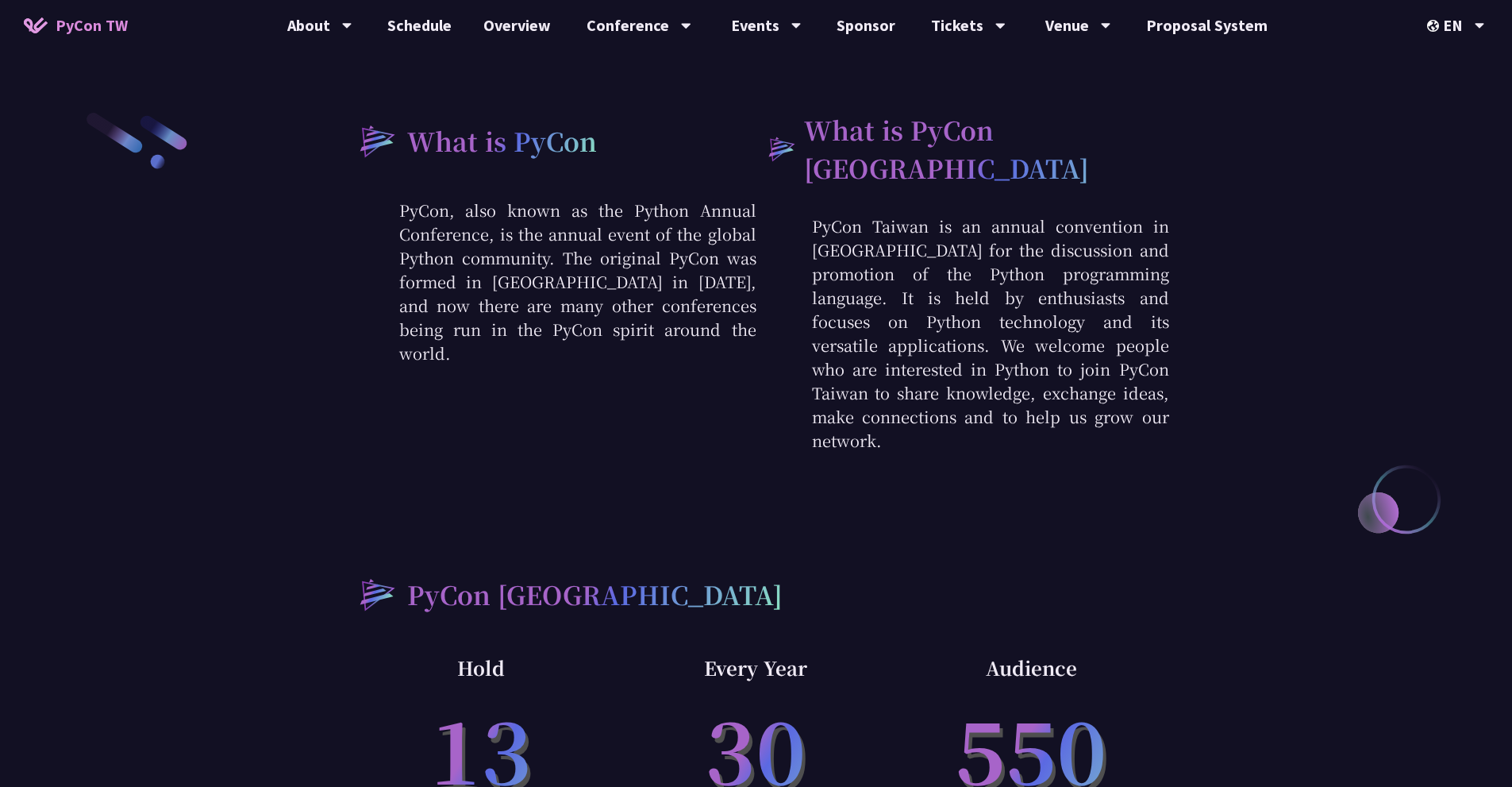
scroll to position [0, 0]
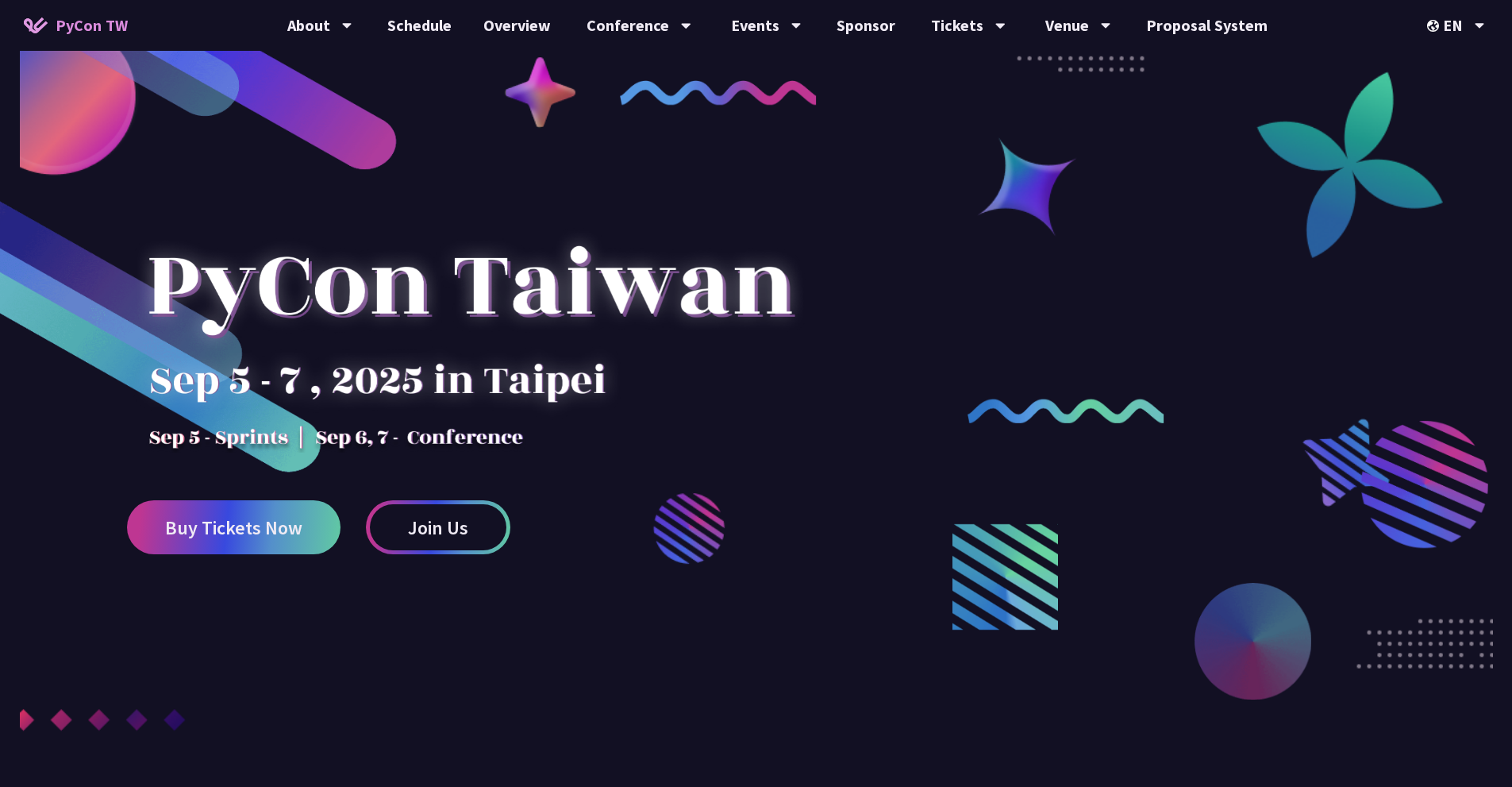
click at [345, 265] on div at bounding box center [469, 313] width 686 height 278
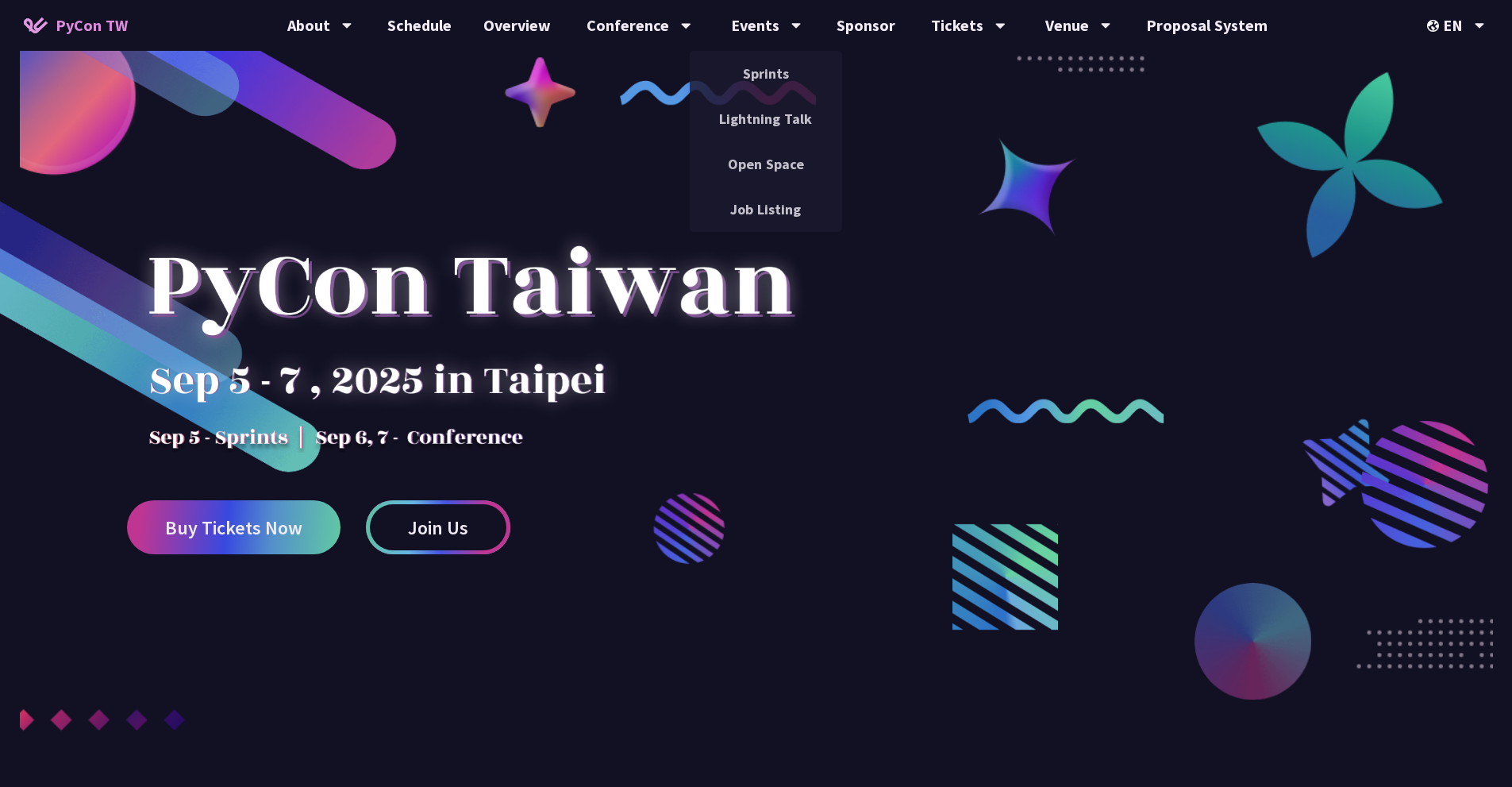
click at [454, 510] on link "Join Us" at bounding box center [438, 526] width 145 height 54
click at [352, 27] on icon at bounding box center [347, 25] width 10 height 15
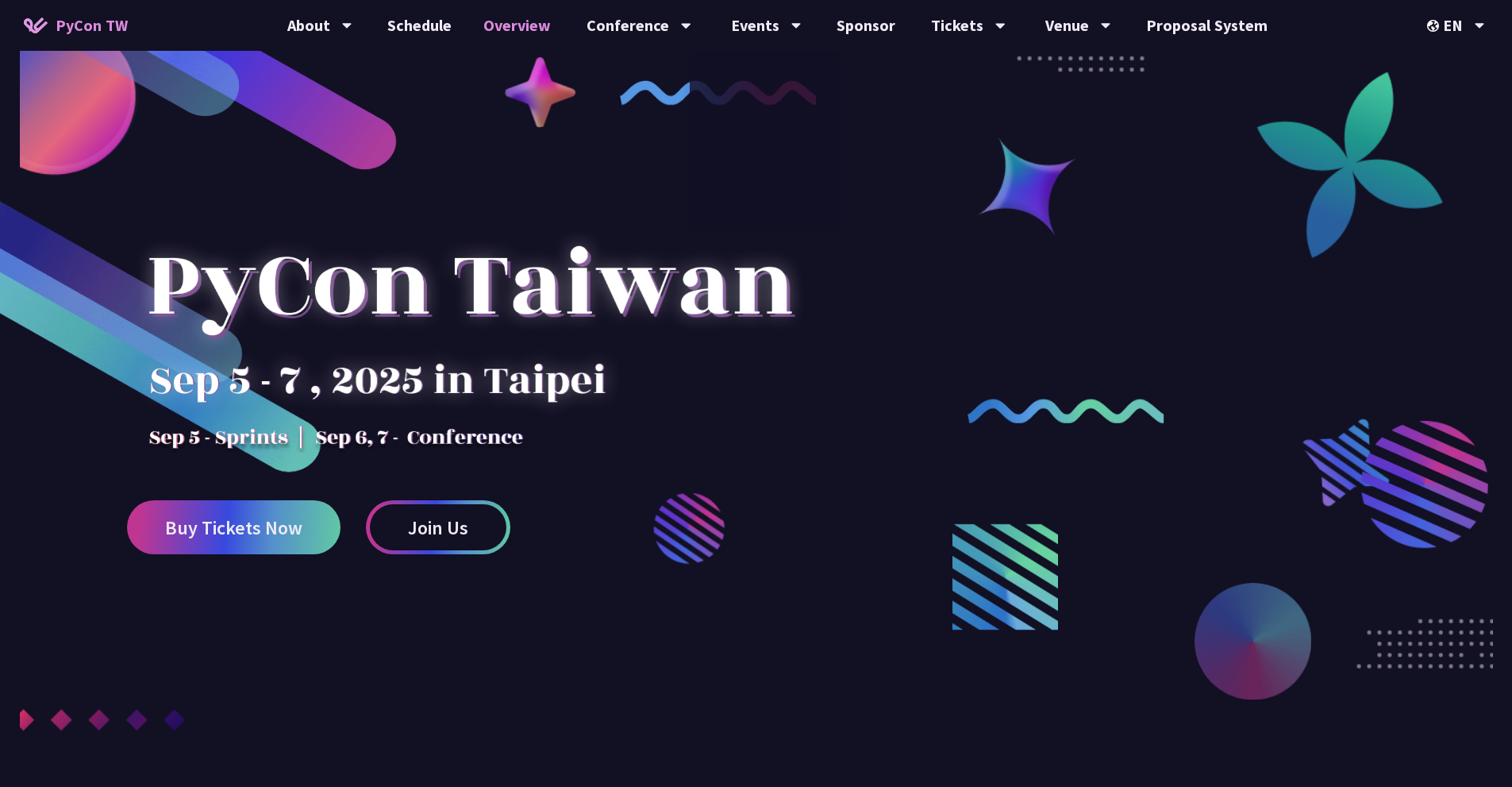
click at [533, 27] on link "Overview" at bounding box center [516, 26] width 99 height 51
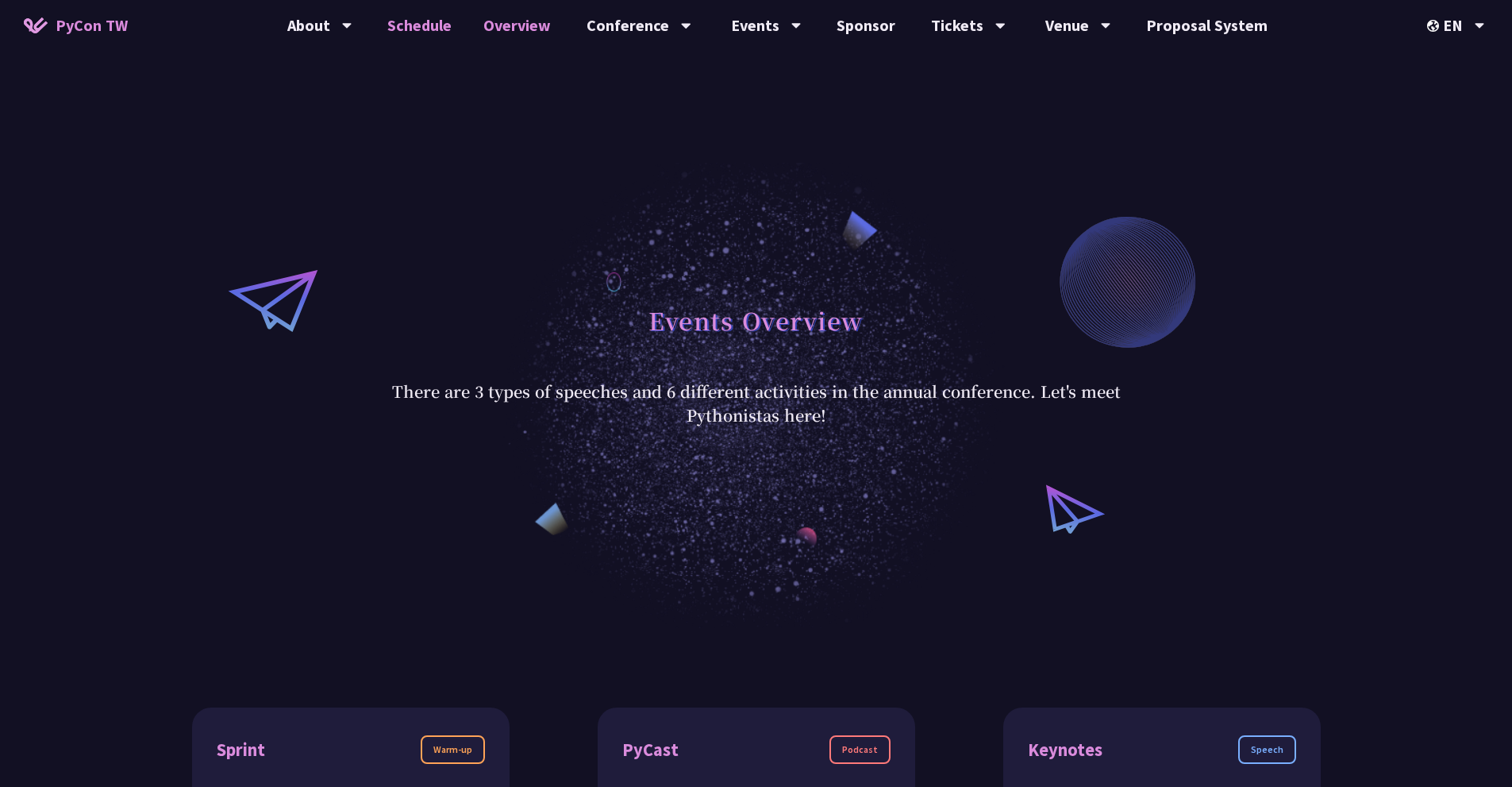
click at [417, 22] on link "Schedule" at bounding box center [419, 26] width 96 height 51
click at [424, 22] on link "Schedule" at bounding box center [419, 26] width 96 height 51
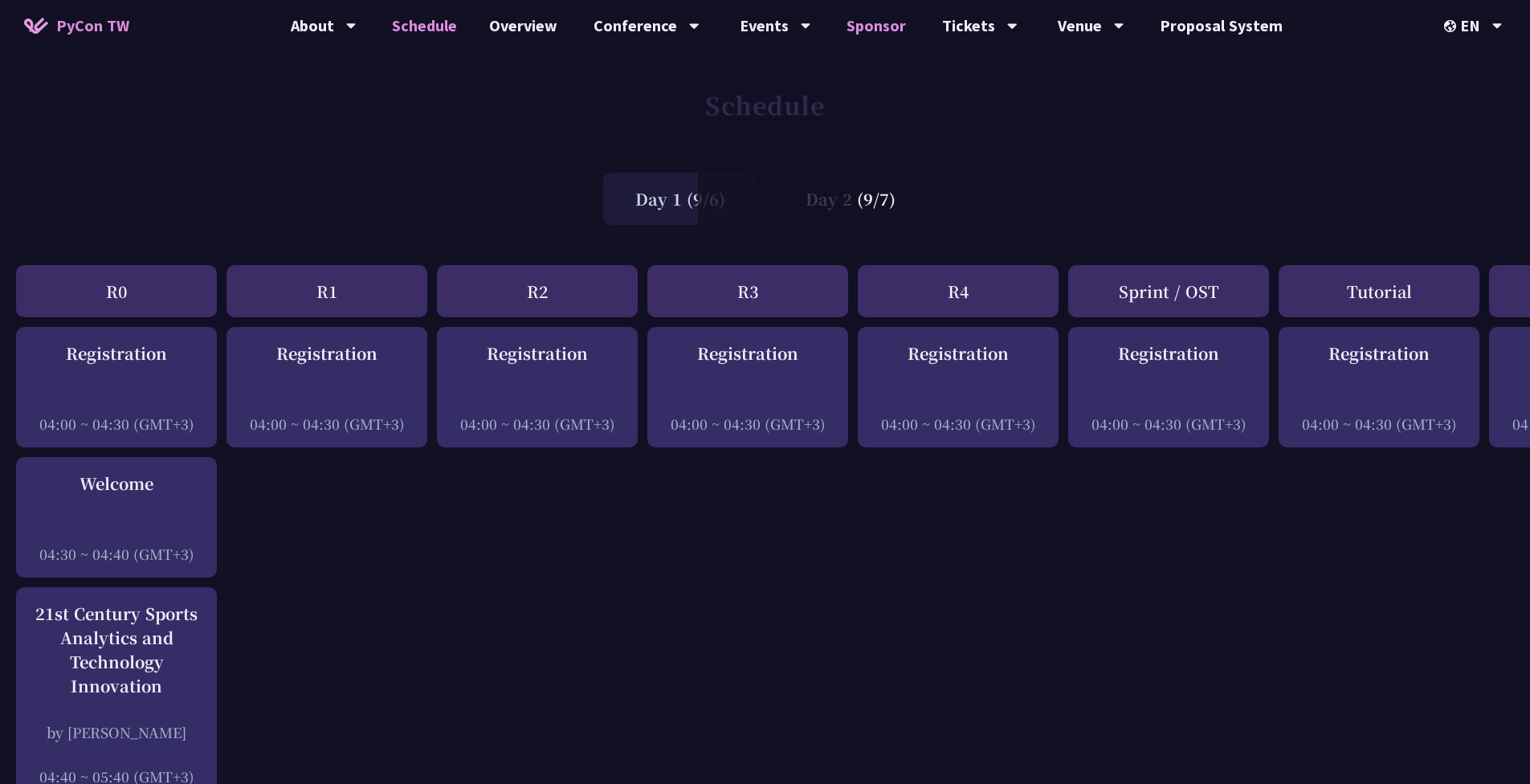
click at [888, 23] on link "Sponsor" at bounding box center [876, 26] width 91 height 52
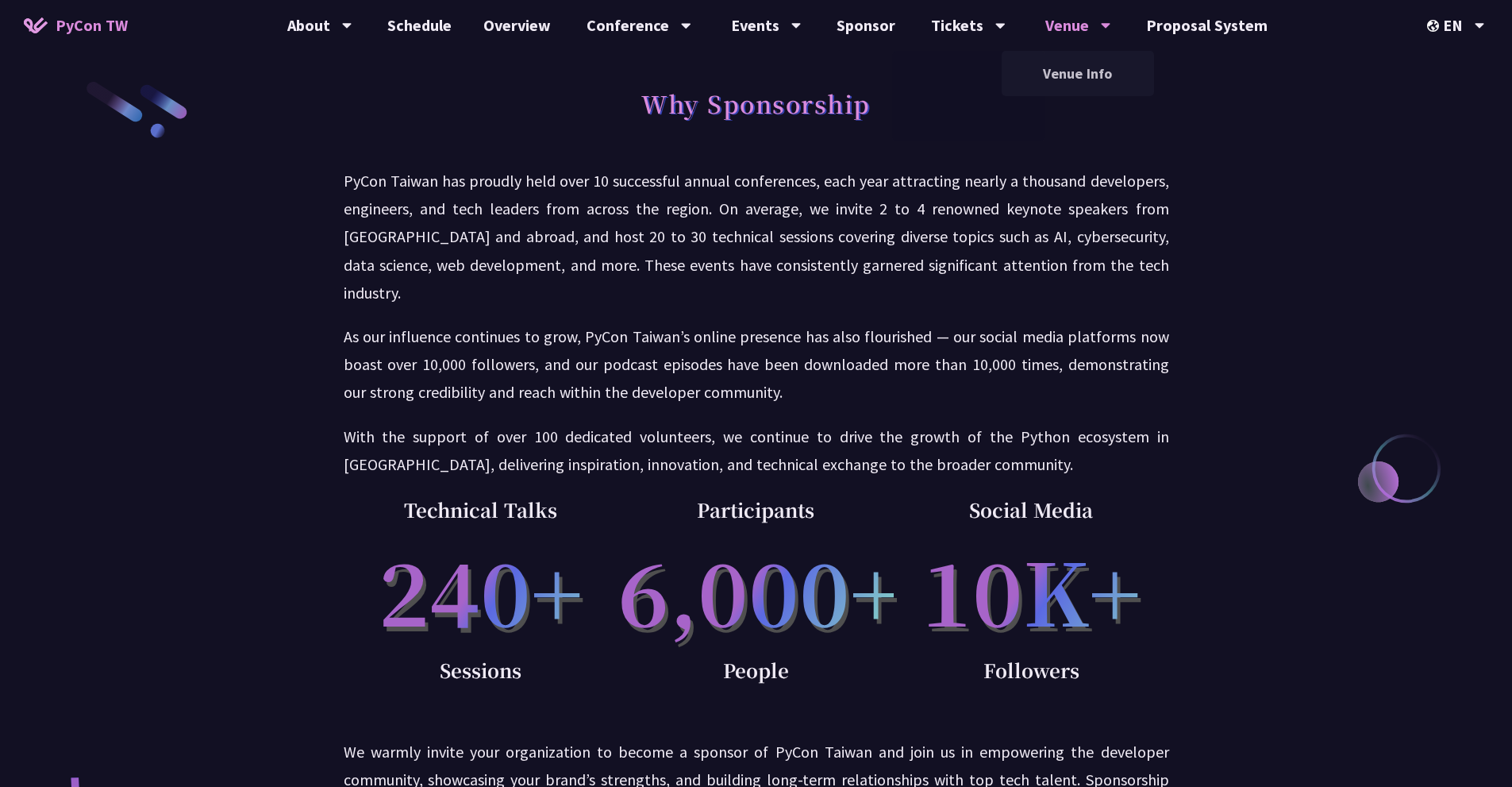
click at [1037, 21] on div "Venue Venue Info" at bounding box center [1078, 26] width 106 height 51
click at [1053, 66] on link "Venue Info" at bounding box center [1078, 73] width 152 height 37
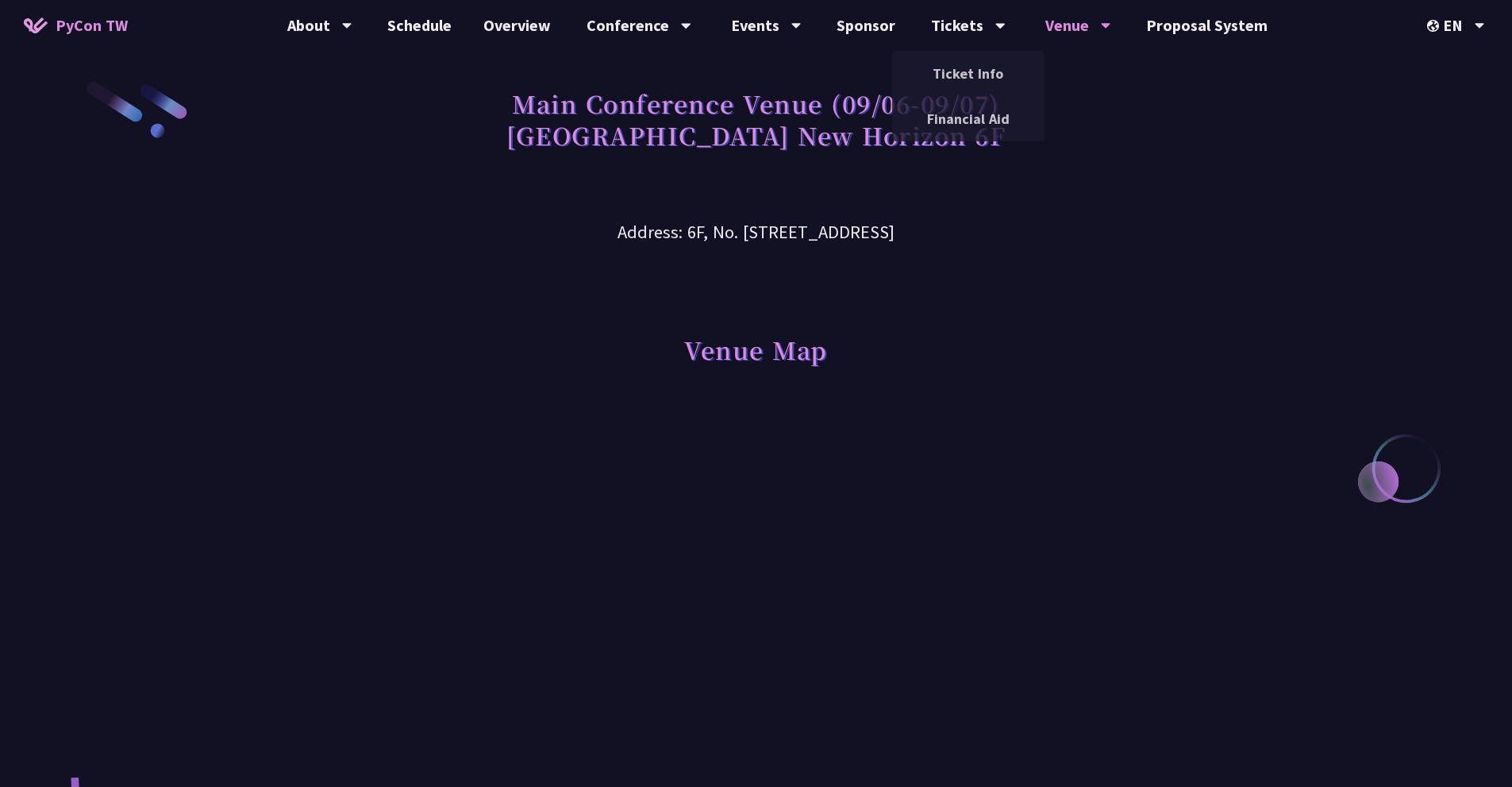
scroll to position [397, 0]
